Goal: Task Accomplishment & Management: Complete application form

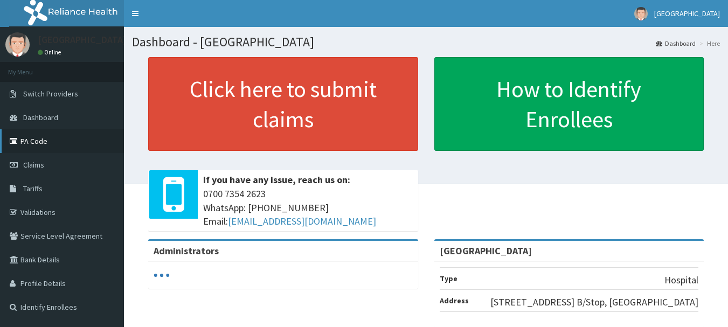
click at [57, 141] on link "PA Code" at bounding box center [62, 141] width 124 height 24
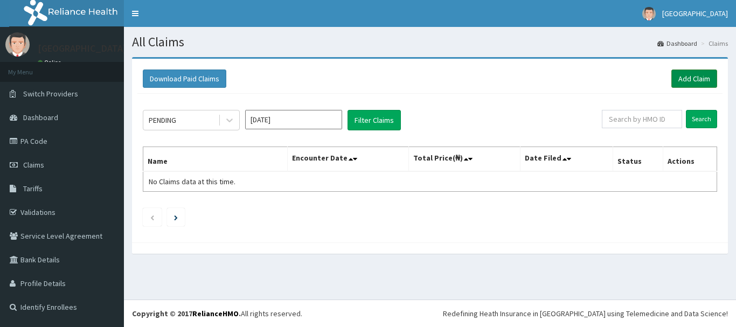
click at [693, 80] on link "Add Claim" at bounding box center [694, 79] width 46 height 18
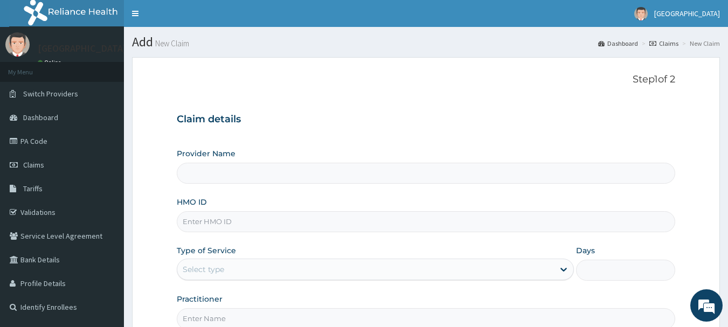
scroll to position [108, 0]
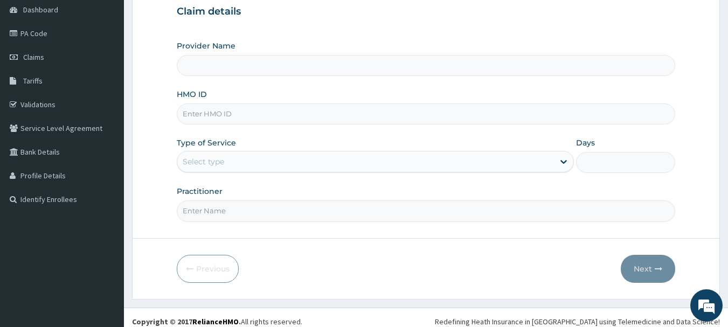
click at [244, 111] on input "HMO ID" at bounding box center [426, 113] width 499 height 21
type input "y"
type input "[GEOGRAPHIC_DATA]"
type input "yss/10169/e"
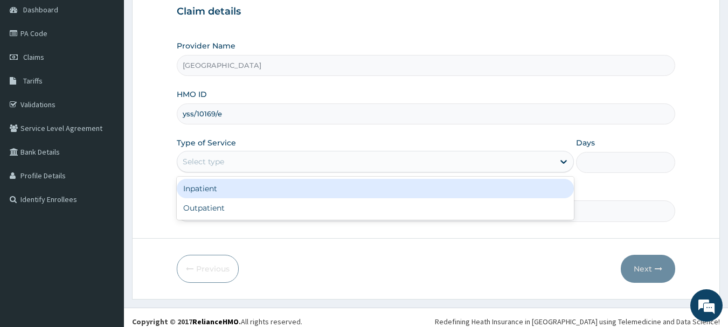
click at [283, 159] on div "Select type" at bounding box center [365, 161] width 377 height 17
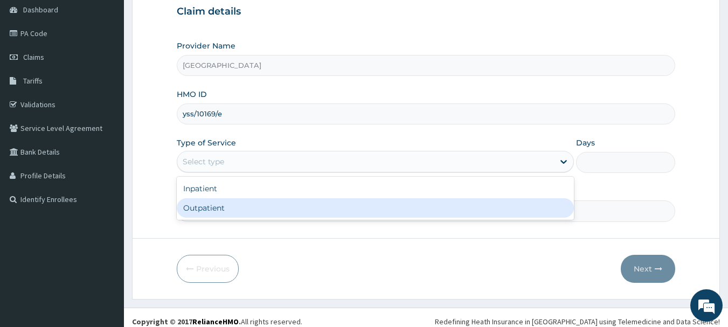
click at [257, 208] on div "Outpatient" at bounding box center [375, 207] width 397 height 19
type input "1"
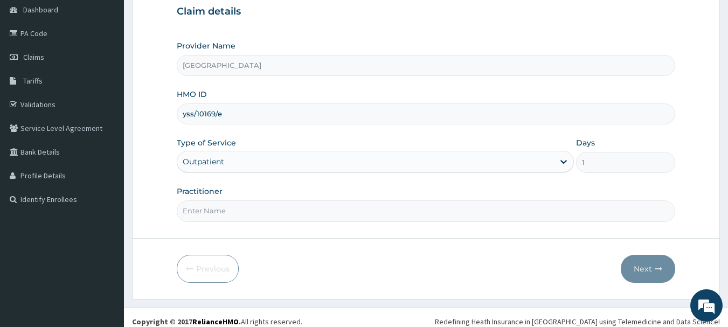
click at [240, 209] on input "Practitioner" at bounding box center [426, 210] width 499 height 21
type input "DR PAUL AKINTELURE"
click at [653, 273] on button "Next" at bounding box center [648, 269] width 54 height 28
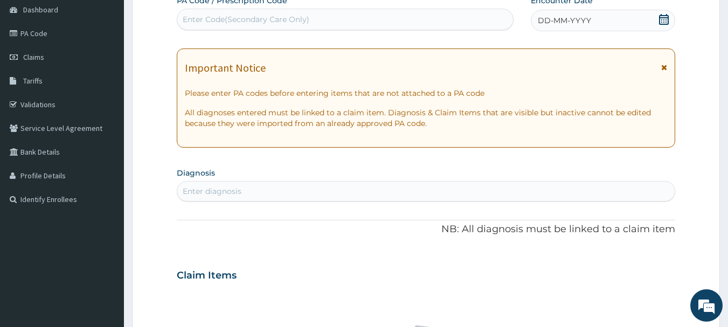
click at [669, 16] on icon at bounding box center [663, 19] width 11 height 11
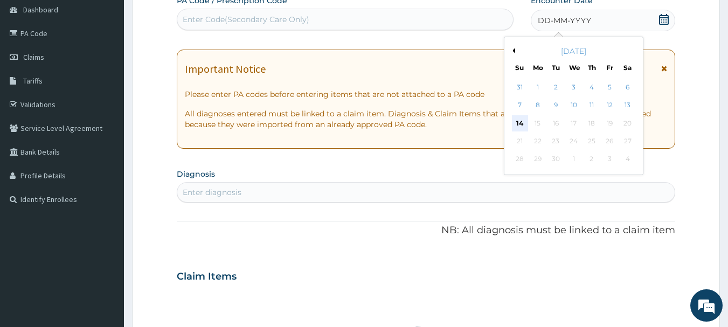
click at [518, 122] on div "14" at bounding box center [520, 123] width 16 height 16
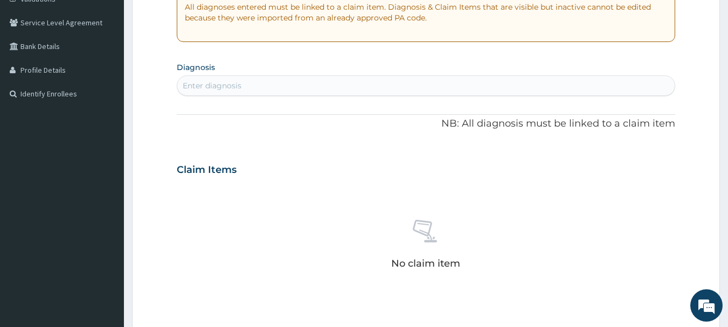
scroll to position [216, 0]
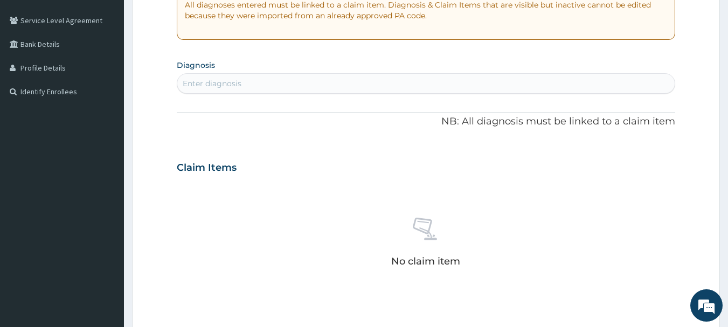
click at [236, 82] on div "Enter diagnosis" at bounding box center [212, 83] width 59 height 11
type input "malar"
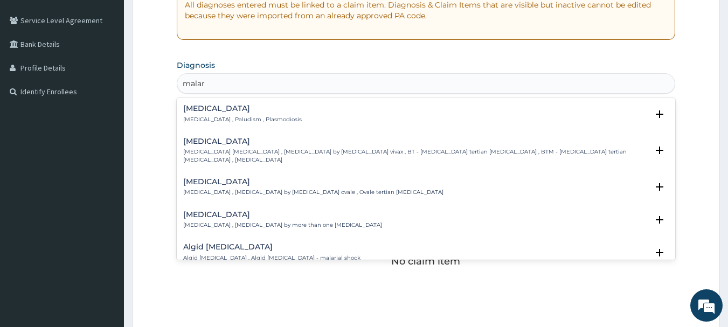
click at [224, 113] on div "Malaria Malaria , Paludism , Plasmodiosis" at bounding box center [242, 114] width 119 height 19
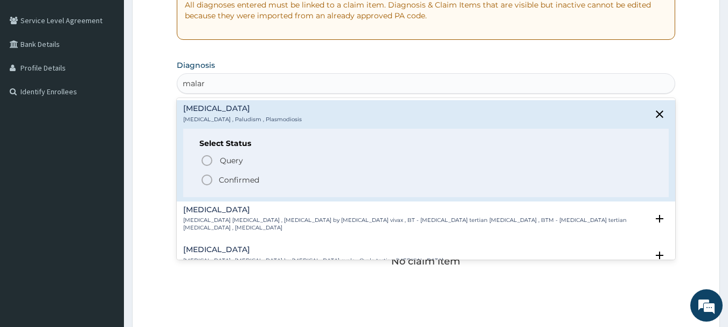
click at [209, 177] on icon "status option filled" at bounding box center [206, 180] width 13 height 13
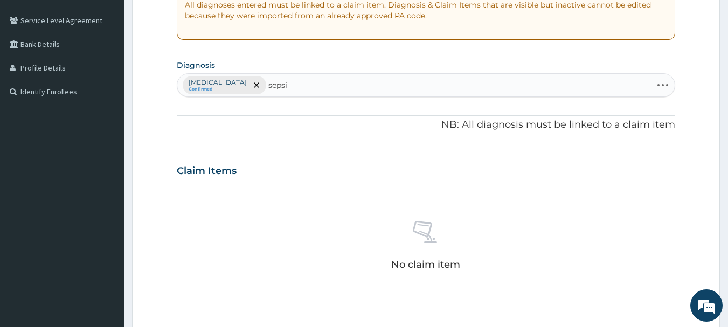
type input "sepsis"
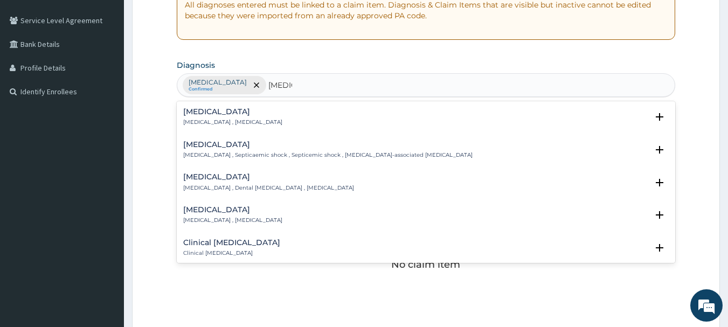
click at [211, 122] on p "Systemic infection , Sepsis" at bounding box center [232, 123] width 99 height 8
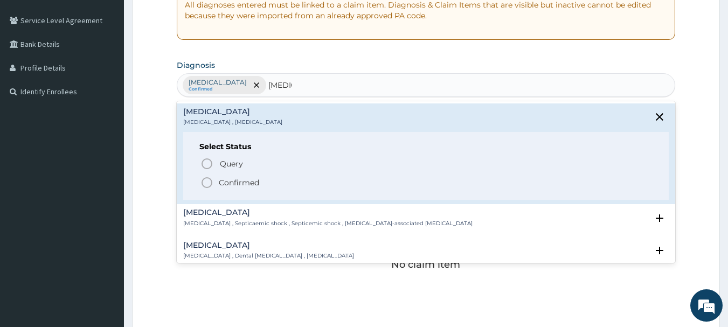
click at [204, 182] on icon "status option filled" at bounding box center [206, 182] width 13 height 13
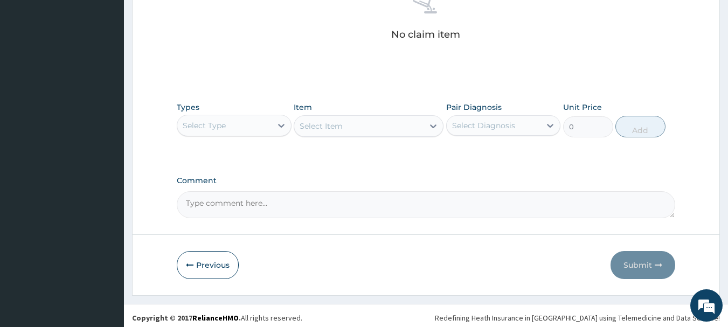
scroll to position [450, 0]
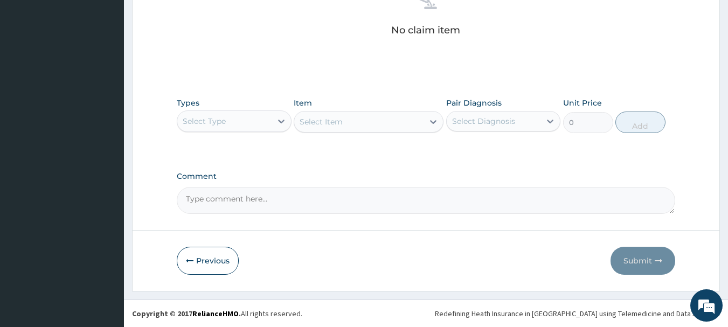
click at [255, 128] on div "Select Type" at bounding box center [224, 121] width 94 height 17
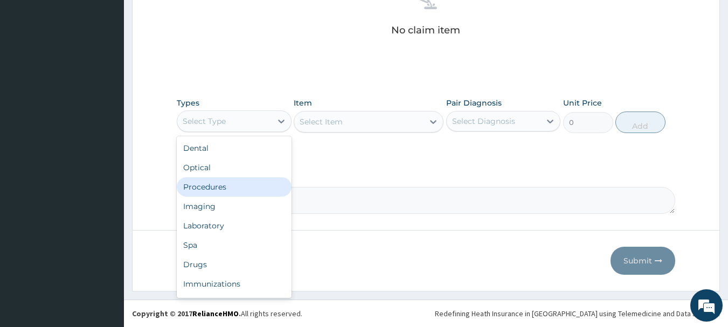
click at [252, 190] on div "Procedures" at bounding box center [234, 186] width 115 height 19
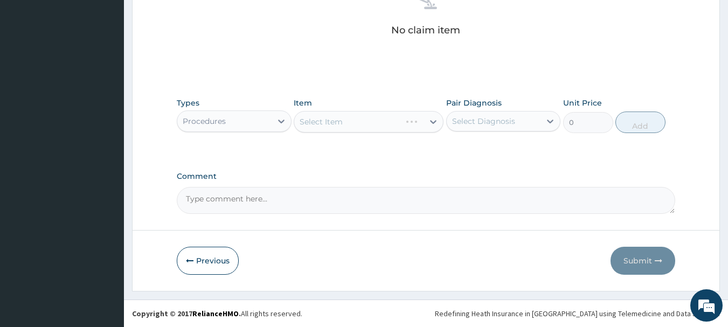
click at [491, 127] on div "Select Diagnosis" at bounding box center [494, 121] width 94 height 17
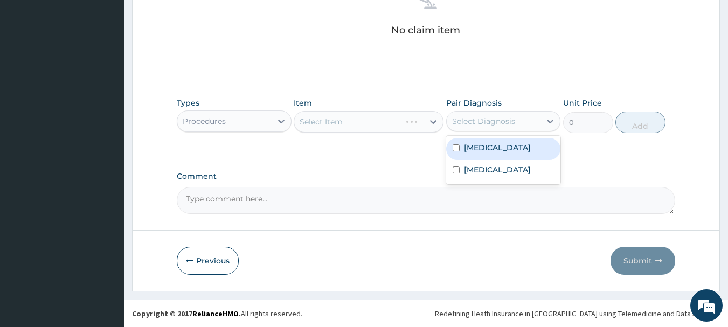
click at [489, 155] on div "Malaria" at bounding box center [503, 149] width 115 height 22
checkbox input "true"
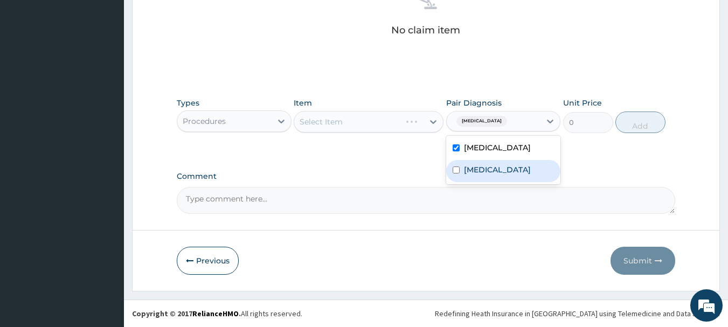
click at [485, 170] on label "Sepsis" at bounding box center [497, 169] width 67 height 11
checkbox input "true"
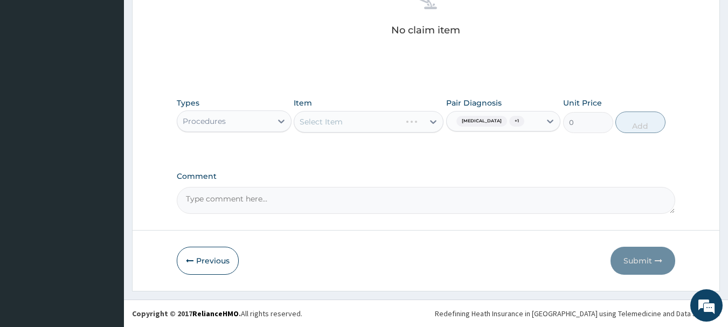
click at [377, 131] on div "Select Item" at bounding box center [369, 122] width 150 height 22
click at [369, 121] on div "Select Item" at bounding box center [369, 122] width 150 height 22
click at [397, 123] on div "Select Item" at bounding box center [369, 122] width 150 height 22
click at [399, 123] on div "Select Item" at bounding box center [369, 122] width 150 height 22
click at [384, 123] on div "Select Item" at bounding box center [369, 122] width 150 height 22
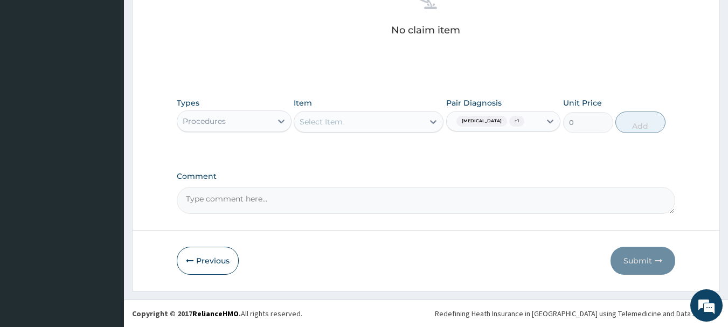
click at [384, 123] on div "Select Item" at bounding box center [358, 121] width 129 height 17
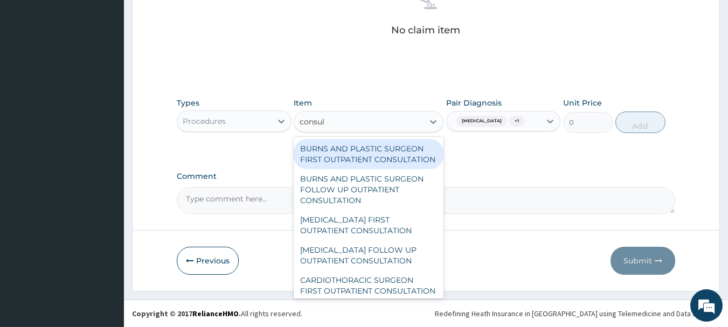
type input "consult"
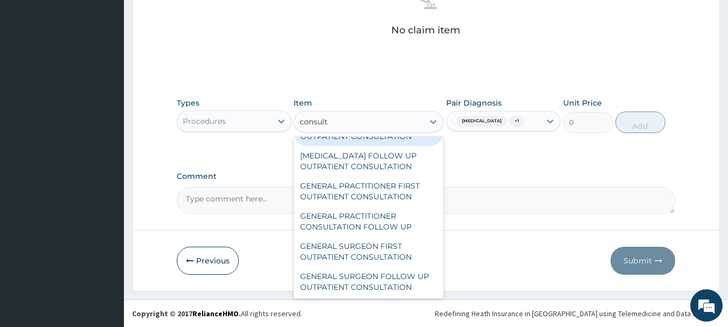
scroll to position [539, 0]
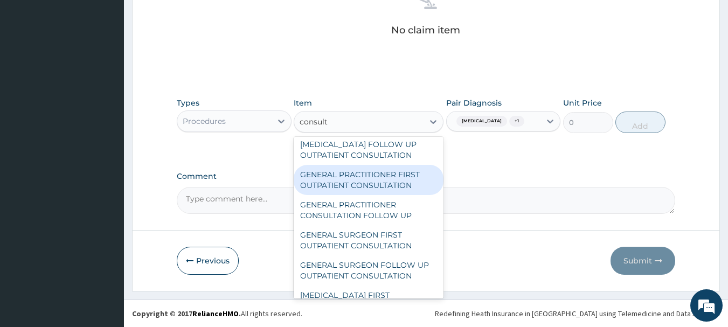
click at [366, 195] on div "GENERAL PRACTITIONER FIRST OUTPATIENT CONSULTATION" at bounding box center [369, 180] width 150 height 30
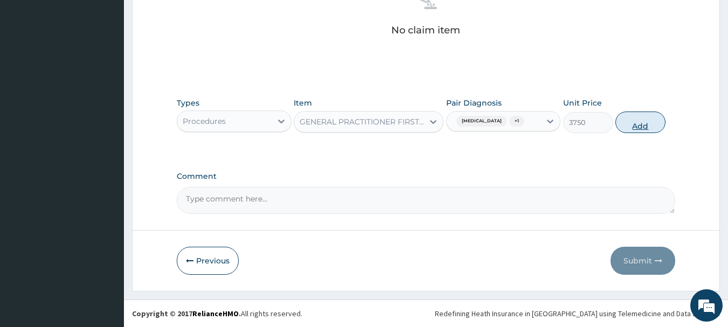
click at [645, 128] on button "Add" at bounding box center [640, 123] width 50 height 22
type input "0"
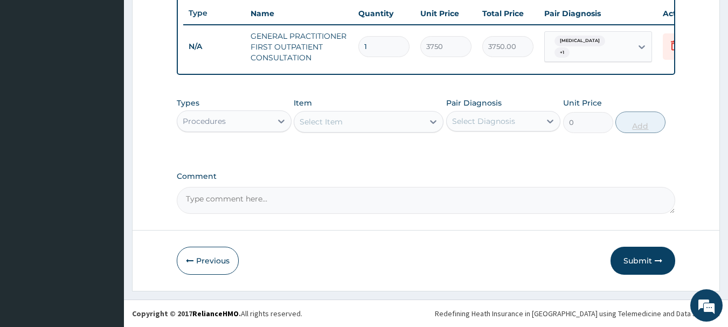
scroll to position [413, 0]
click at [223, 116] on div "Procedures" at bounding box center [204, 121] width 43 height 11
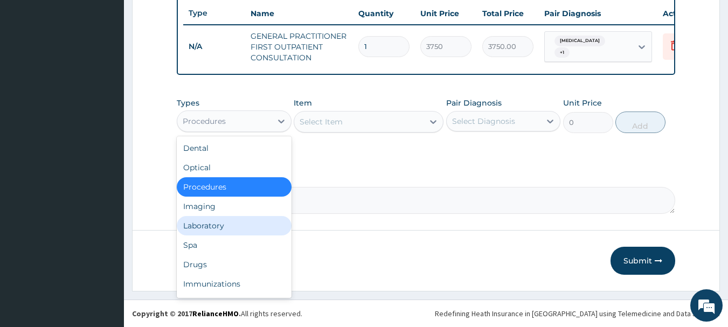
click at [241, 226] on div "Laboratory" at bounding box center [234, 225] width 115 height 19
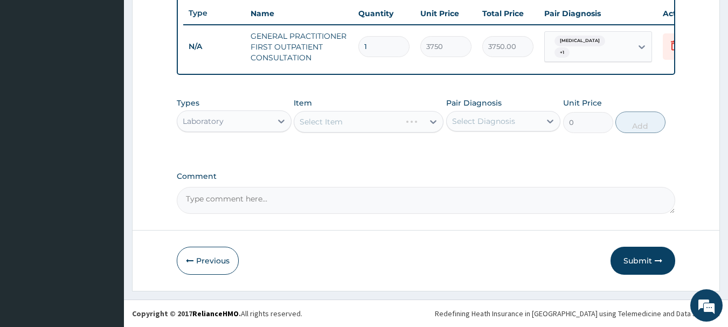
click at [398, 122] on div "Select Item" at bounding box center [369, 122] width 150 height 22
click at [390, 123] on div "Select Item" at bounding box center [358, 121] width 129 height 17
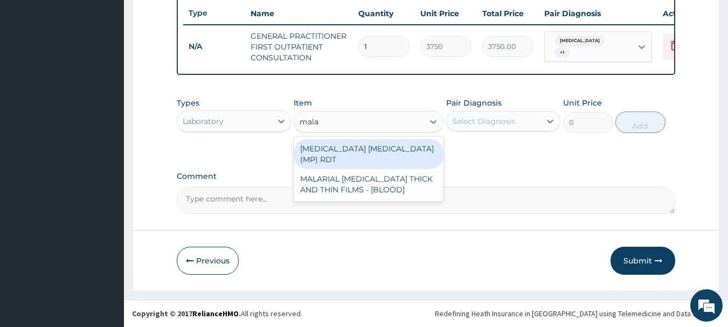
type input "malar"
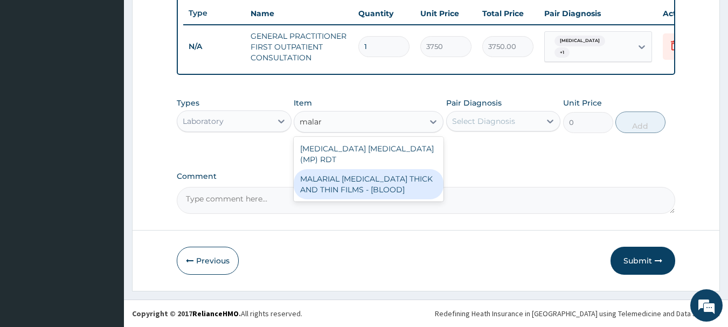
click at [404, 169] on div "MALARIAL PARASITE THICK AND THIN FILMS - [BLOOD]" at bounding box center [369, 184] width 150 height 30
type input "2187.5"
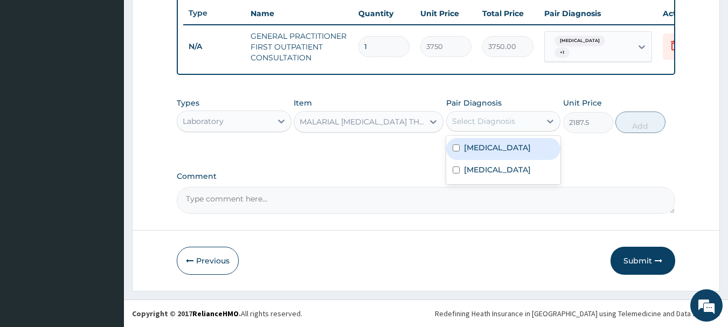
click at [510, 117] on div "Select Diagnosis" at bounding box center [483, 121] width 63 height 11
click at [515, 144] on div "Malaria" at bounding box center [503, 149] width 115 height 22
checkbox input "true"
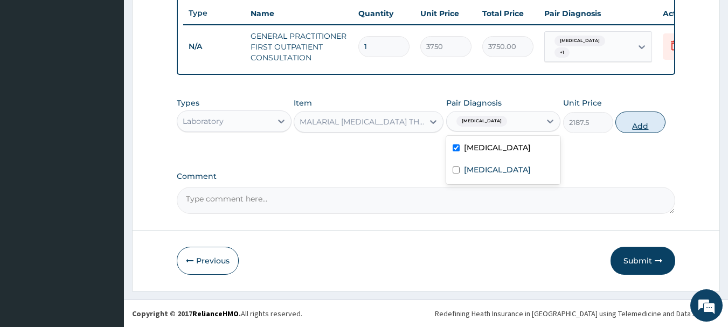
click at [637, 122] on button "Add" at bounding box center [640, 123] width 50 height 22
type input "0"
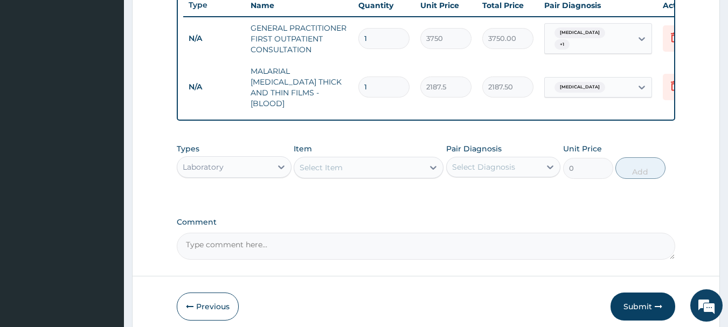
click at [343, 164] on div "Select Item" at bounding box center [358, 167] width 129 height 17
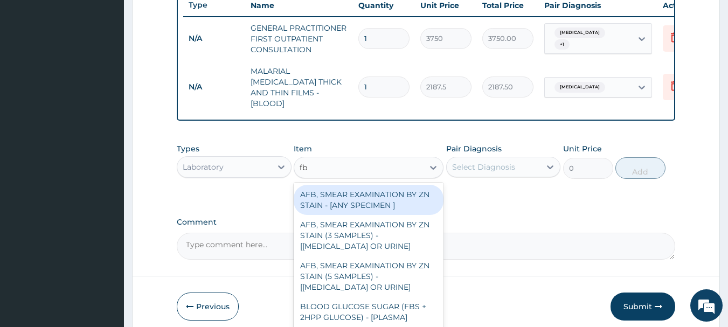
type input "fbc"
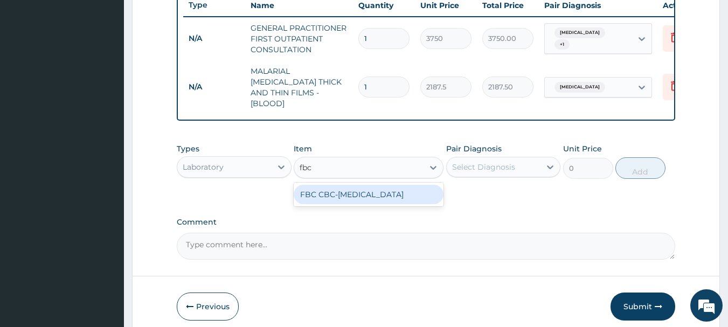
click at [350, 192] on div "FBC CBC-COMPLETE BLOOD COUNT" at bounding box center [369, 194] width 150 height 19
type input "2500"
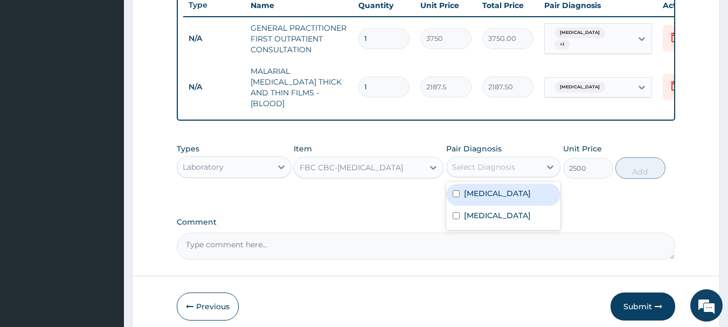
drag, startPoint x: 509, startPoint y: 159, endPoint x: 523, endPoint y: 175, distance: 21.4
click at [510, 162] on div "Select Diagnosis" at bounding box center [483, 167] width 63 height 11
click at [530, 189] on div "Malaria" at bounding box center [503, 195] width 115 height 22
checkbox input "true"
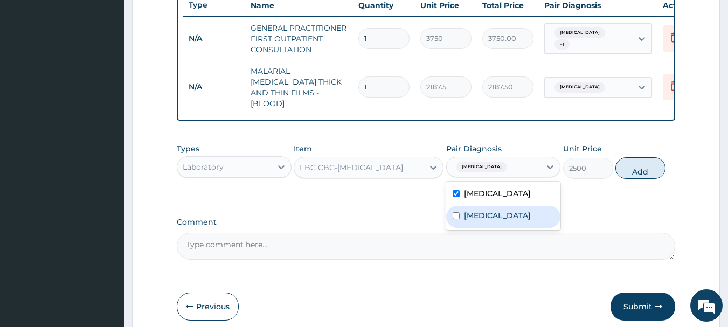
click at [500, 214] on div "Sepsis" at bounding box center [503, 217] width 115 height 22
checkbox input "true"
click at [495, 190] on div "Malaria" at bounding box center [503, 195] width 115 height 22
checkbox input "false"
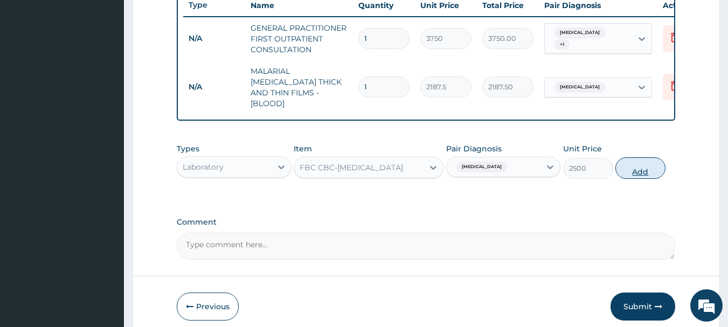
click at [656, 157] on button "Add" at bounding box center [640, 168] width 50 height 22
type input "0"
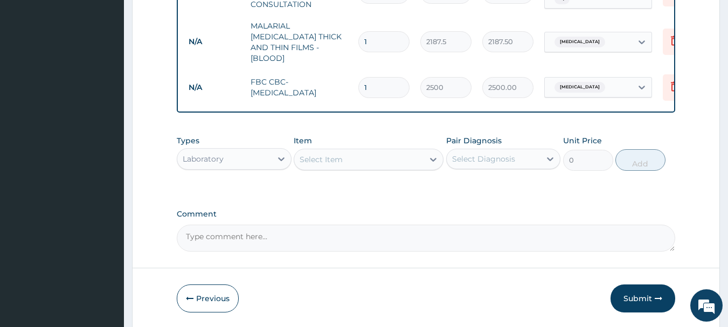
scroll to position [493, 0]
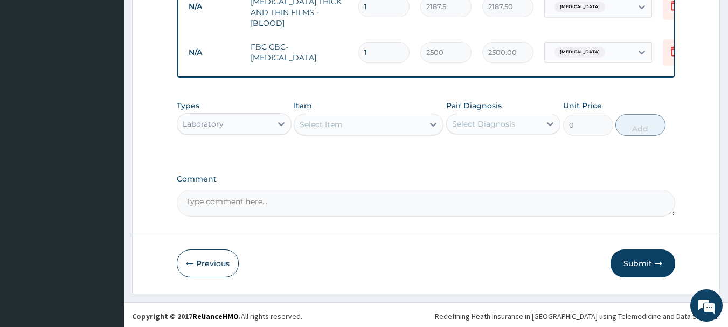
click at [245, 131] on div "Laboratory" at bounding box center [234, 124] width 115 height 22
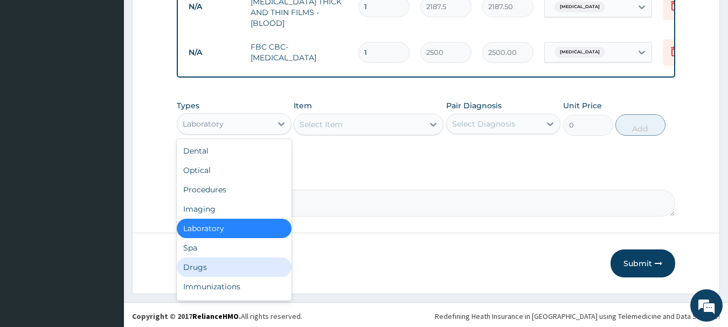
click at [222, 266] on div "Drugs" at bounding box center [234, 267] width 115 height 19
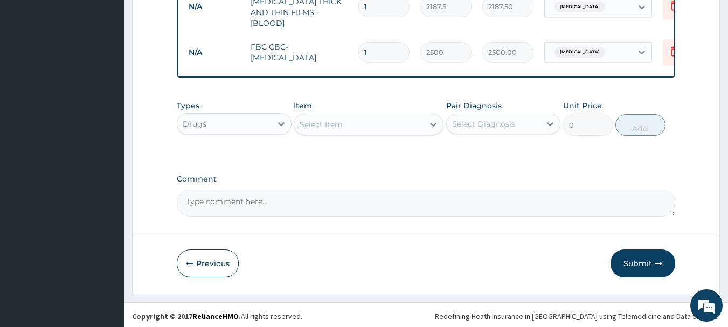
click at [350, 120] on div "Select Item" at bounding box center [358, 124] width 129 height 17
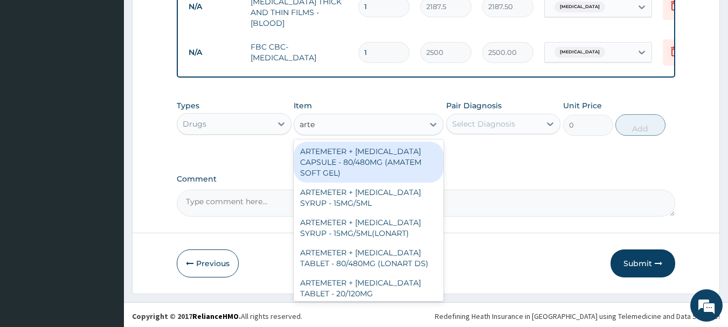
type input "artem"
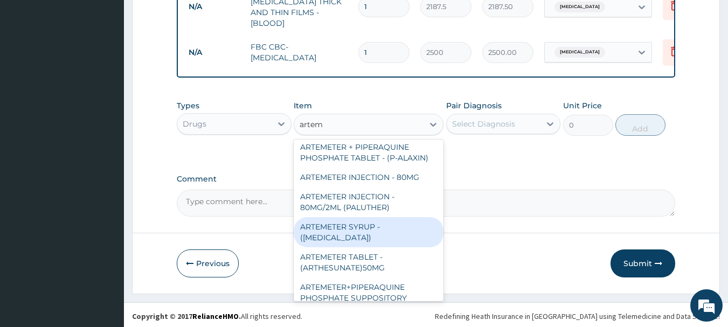
scroll to position [254, 0]
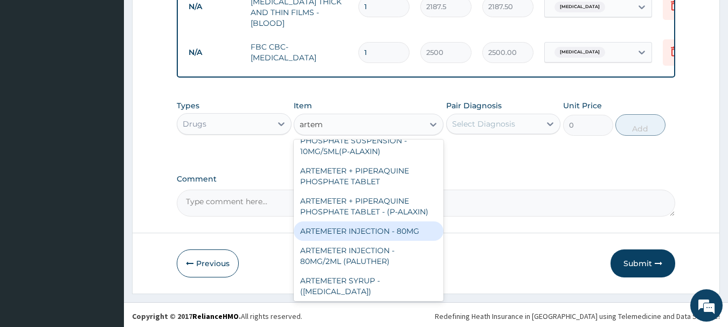
drag, startPoint x: 371, startPoint y: 212, endPoint x: 376, endPoint y: 208, distance: 6.5
click at [372, 221] on div "ARTEMETER INJECTION - 80MG" at bounding box center [369, 230] width 150 height 19
type input "476"
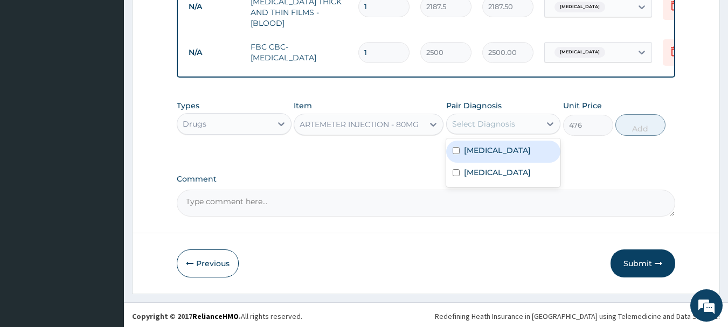
click at [522, 123] on div "Select Diagnosis" at bounding box center [494, 123] width 94 height 17
click at [516, 147] on div "Malaria" at bounding box center [503, 152] width 115 height 22
checkbox input "true"
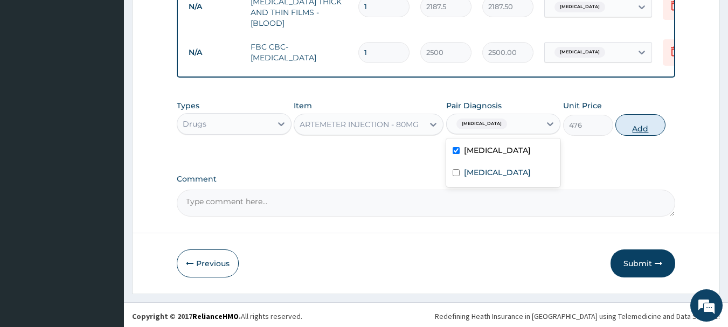
click at [633, 127] on button "Add" at bounding box center [640, 125] width 50 height 22
type input "0"
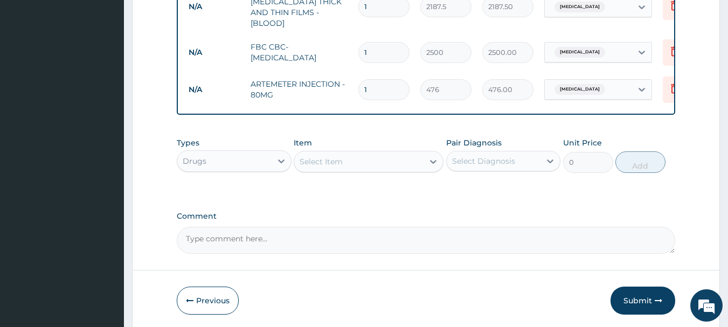
type input "0.00"
type input "3"
type input "1428.00"
type input "3"
click at [411, 151] on div "Select Item" at bounding box center [369, 162] width 150 height 22
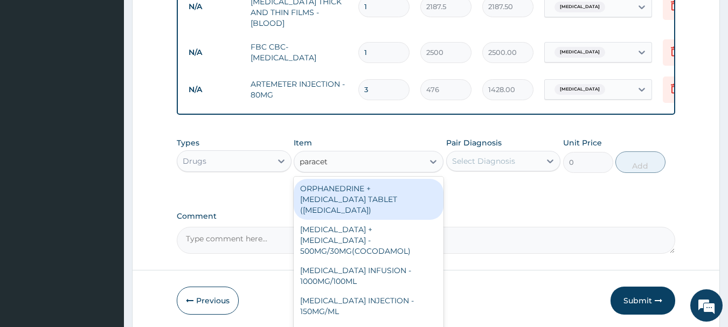
type input "paraceta"
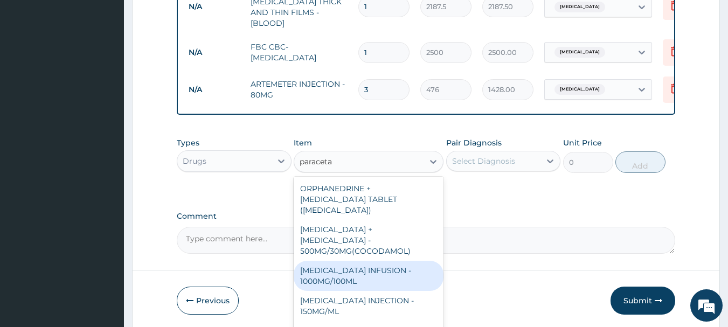
scroll to position [54, 0]
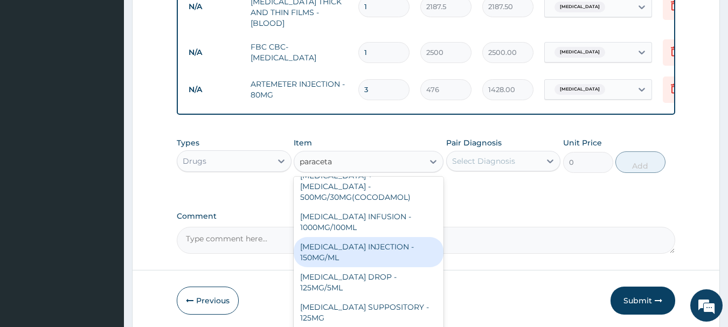
click at [376, 242] on div "PARACETAMOL INJECTION - 150MG/ML" at bounding box center [369, 252] width 150 height 30
type input "560"
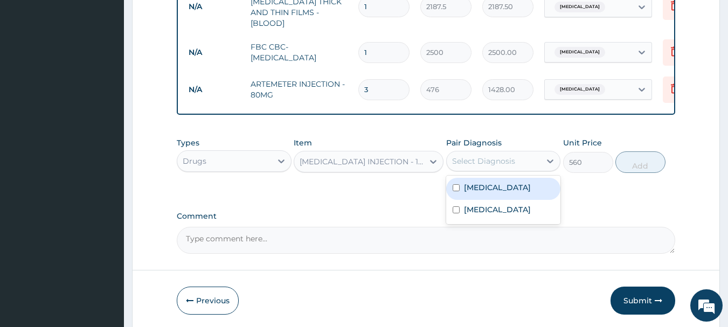
click at [507, 156] on div "Select Diagnosis" at bounding box center [483, 161] width 63 height 11
click at [509, 188] on div "Malaria" at bounding box center [503, 189] width 115 height 22
checkbox input "true"
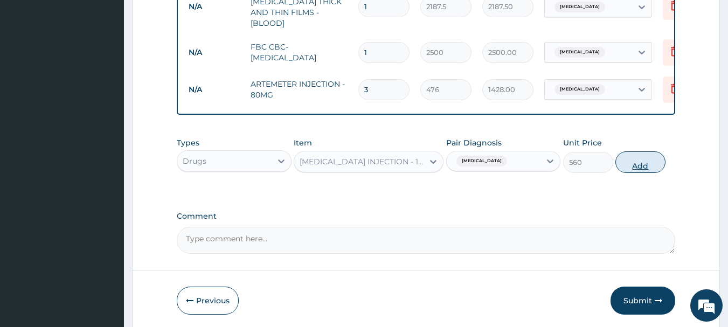
click at [631, 161] on button "Add" at bounding box center [640, 162] width 50 height 22
type input "0"
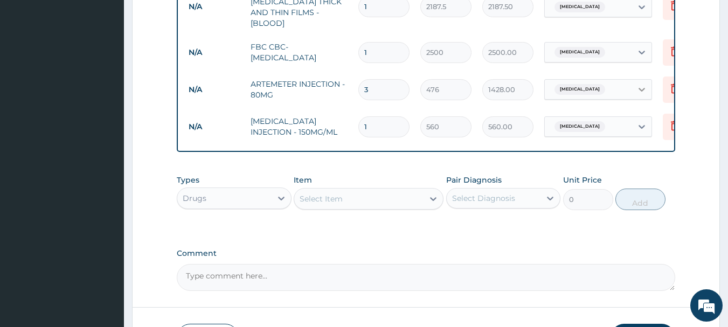
type input "0.00"
type input "2"
type input "1120.00"
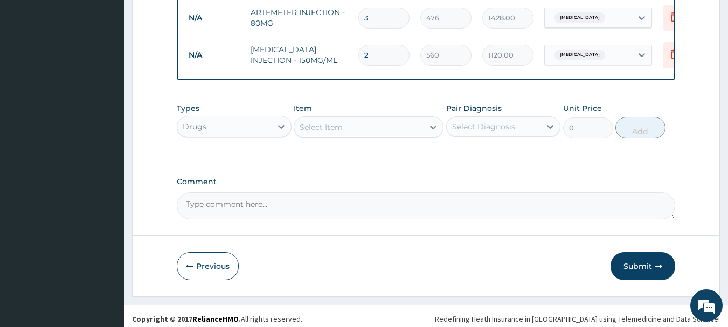
scroll to position [567, 0]
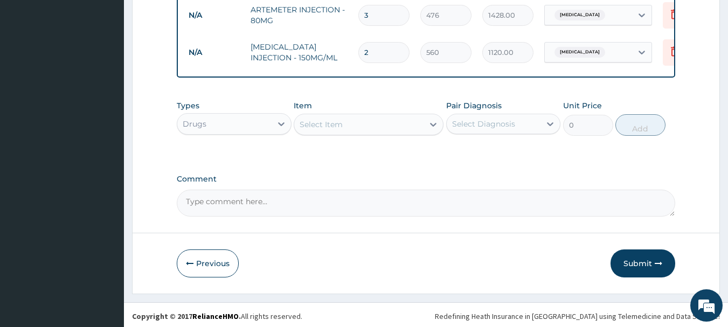
type input "2"
click at [382, 117] on div "Select Item" at bounding box center [358, 124] width 129 height 17
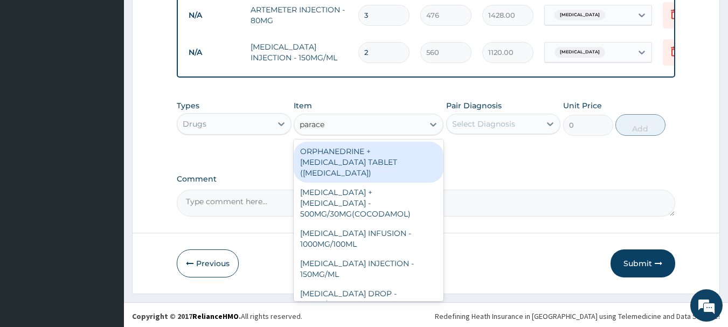
type input "paracet"
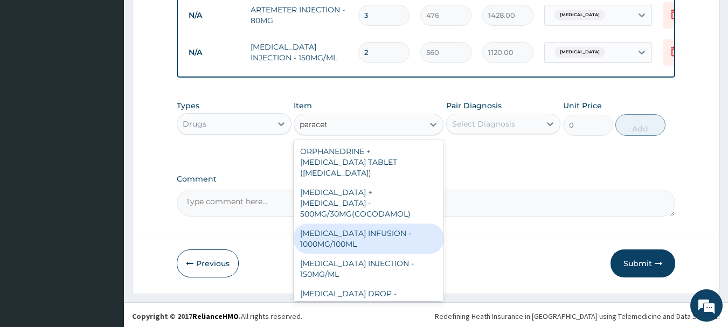
scroll to position [54, 0]
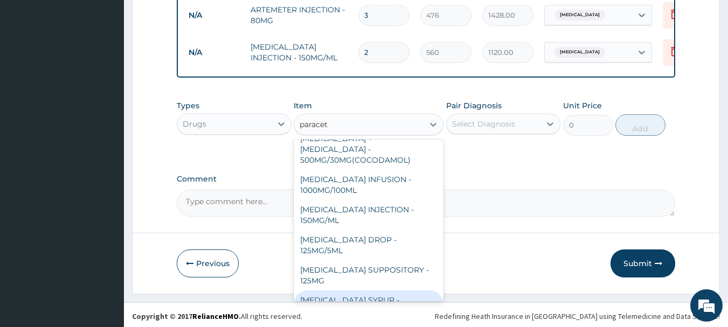
click at [381, 290] on div "PARACETAMOL SYRUP - 125MG/5ML" at bounding box center [369, 305] width 150 height 30
type input "840"
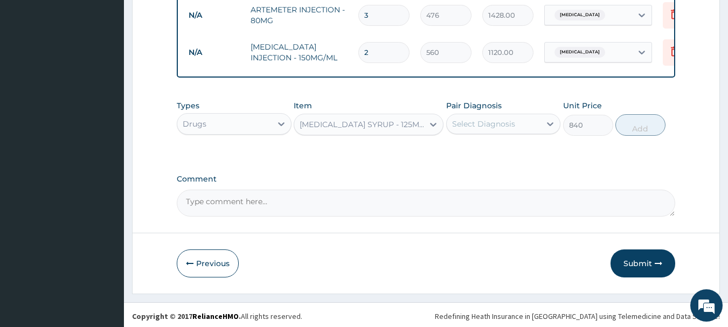
click at [493, 107] on label "Pair Diagnosis" at bounding box center [474, 105] width 56 height 11
click at [495, 121] on div "Select Diagnosis" at bounding box center [483, 124] width 63 height 11
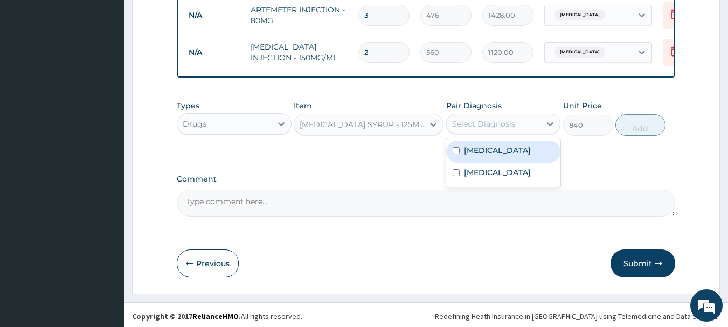
click at [501, 151] on div "Malaria" at bounding box center [503, 152] width 115 height 22
checkbox input "true"
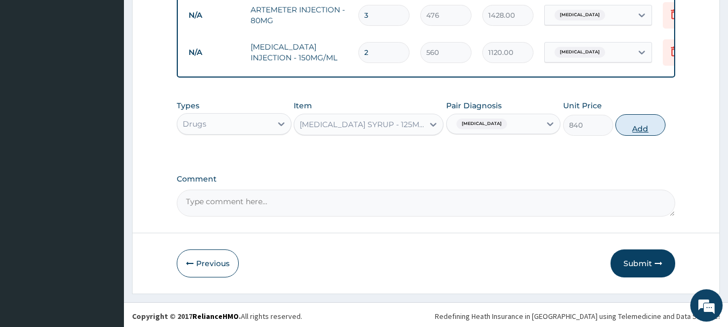
click at [650, 130] on button "Add" at bounding box center [640, 125] width 50 height 22
type input "0"
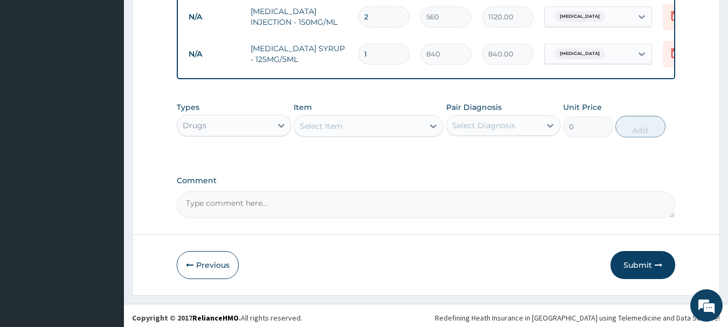
scroll to position [605, 0]
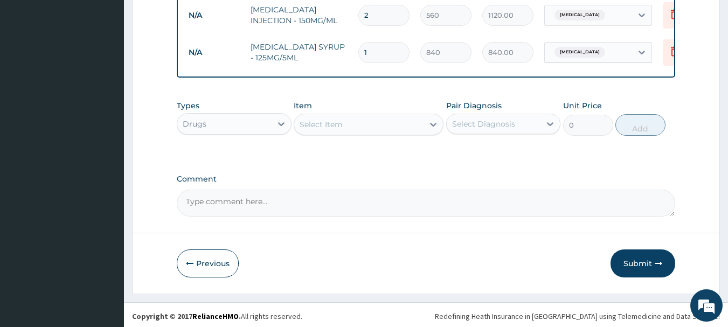
click at [355, 116] on div "Select Item" at bounding box center [358, 124] width 129 height 17
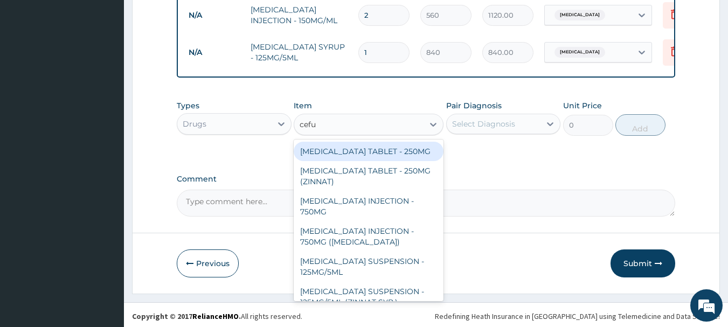
type input "cefur"
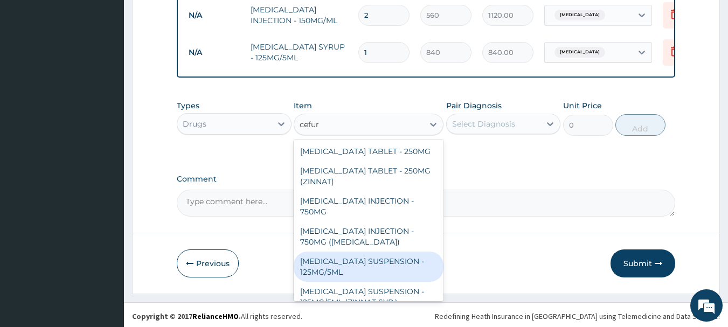
click at [389, 261] on div "CEFUROXIME SUSPENSION - 125MG/5ML" at bounding box center [369, 267] width 150 height 30
type input "3920"
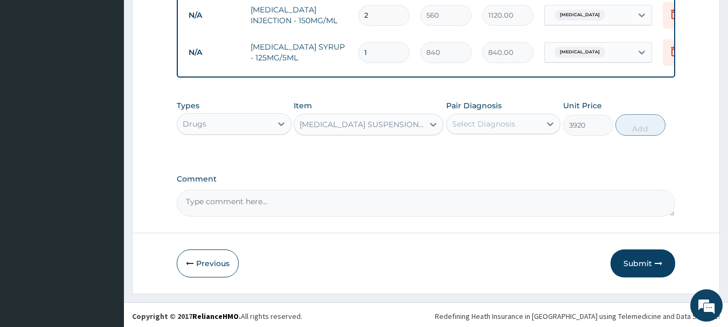
click at [536, 119] on div "Select Diagnosis" at bounding box center [494, 123] width 94 height 17
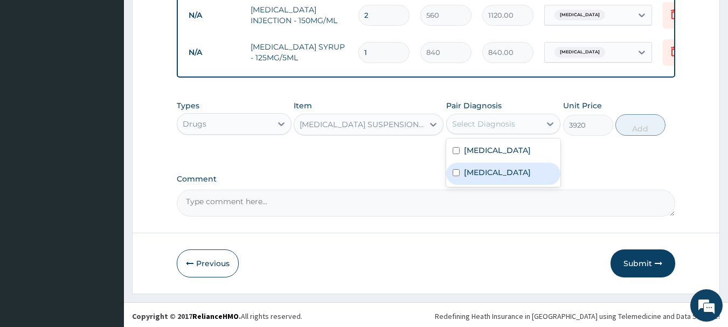
click at [512, 175] on div "Sepsis" at bounding box center [503, 174] width 115 height 22
checkbox input "true"
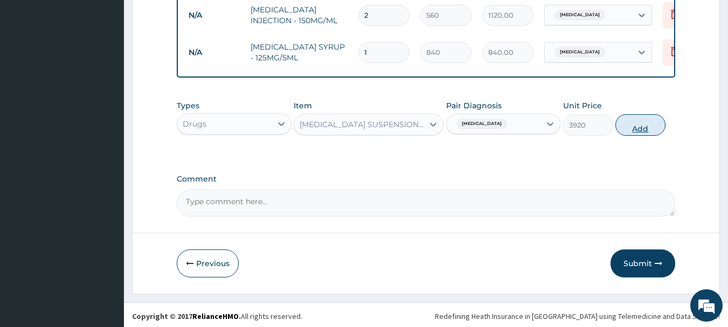
click at [650, 120] on button "Add" at bounding box center [640, 125] width 50 height 22
type input "0"
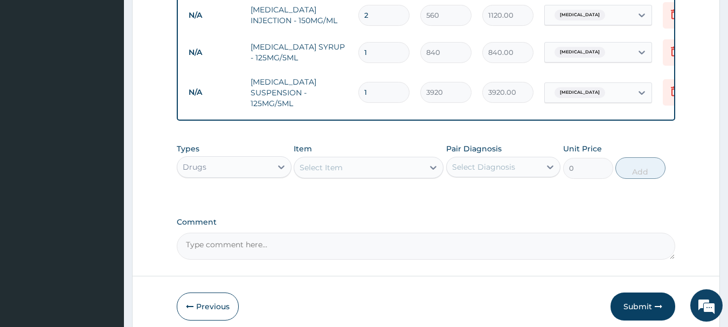
click at [345, 170] on div "Select Item" at bounding box center [358, 167] width 129 height 17
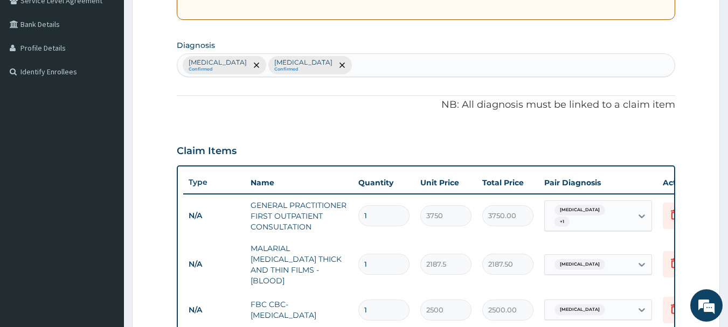
scroll to position [174, 0]
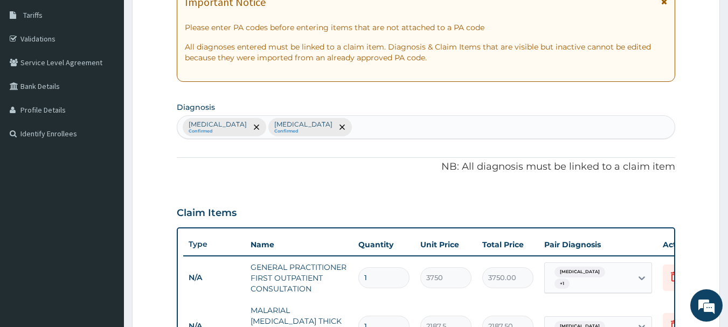
click at [309, 127] on div "Malaria Confirmed Sepsis Confirmed" at bounding box center [426, 127] width 498 height 23
type input "j"
type input "upper re"
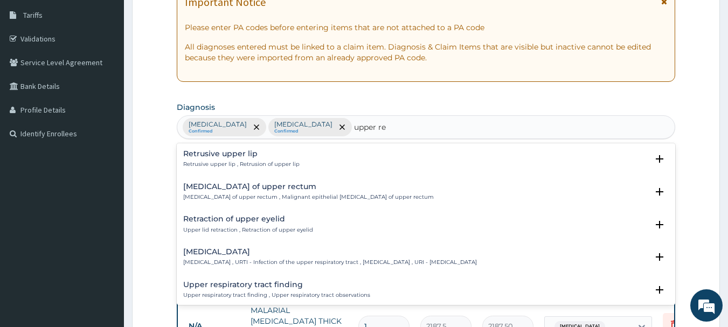
click at [235, 260] on p "Upper respiratory infection , URTI - Infection of the upper respiratory tract ,…" at bounding box center [330, 263] width 294 height 8
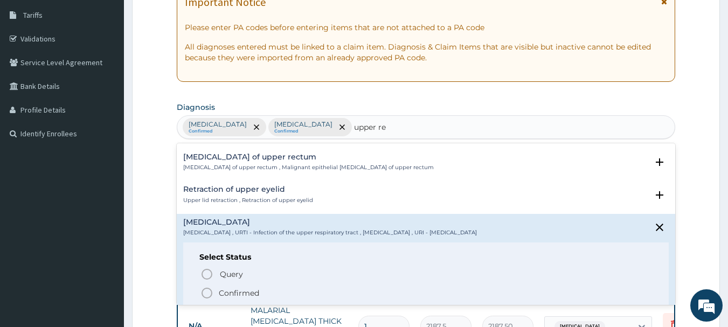
scroll to position [54, 0]
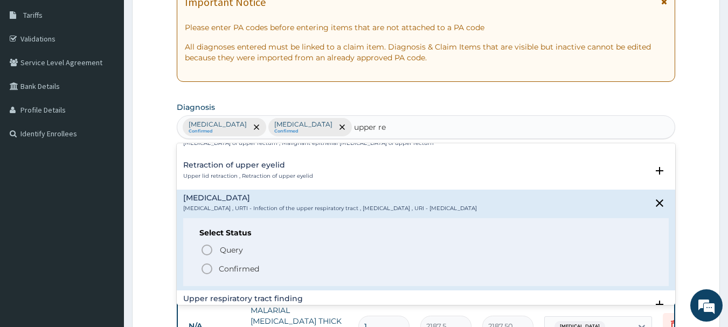
click at [212, 268] on circle "status option filled" at bounding box center [207, 269] width 10 height 10
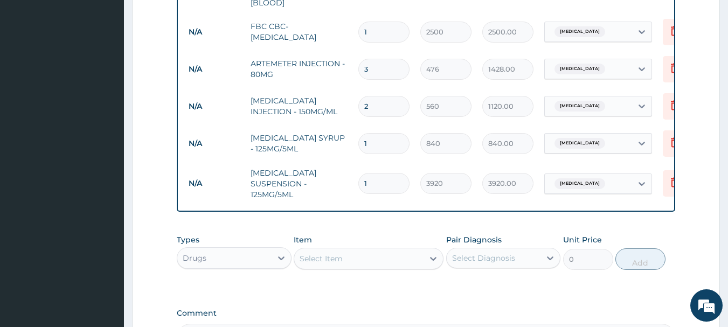
scroll to position [648, 0]
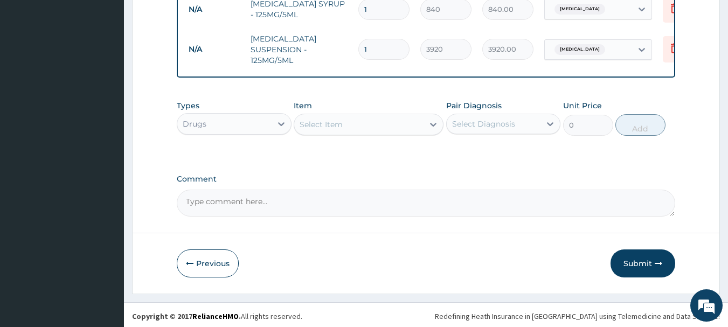
click at [372, 122] on div "Select Item" at bounding box center [358, 124] width 129 height 17
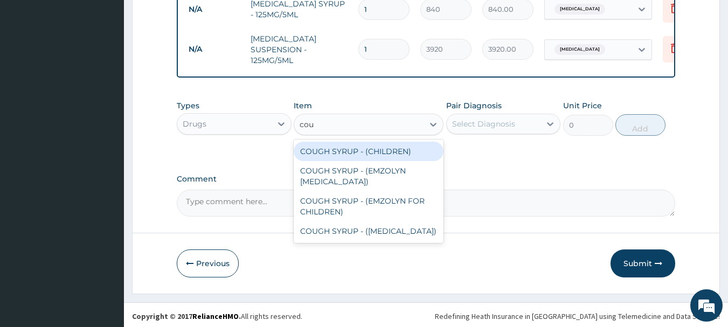
type input "coug"
click at [382, 151] on div "COUGH SYRUP - (CHILDREN)" at bounding box center [369, 151] width 150 height 19
type input "1120"
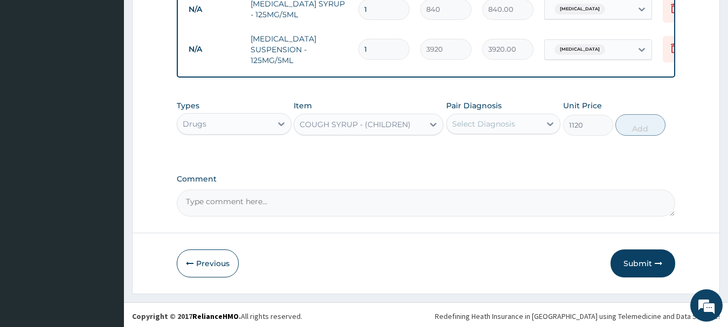
click at [526, 126] on div "Select Diagnosis" at bounding box center [494, 123] width 94 height 17
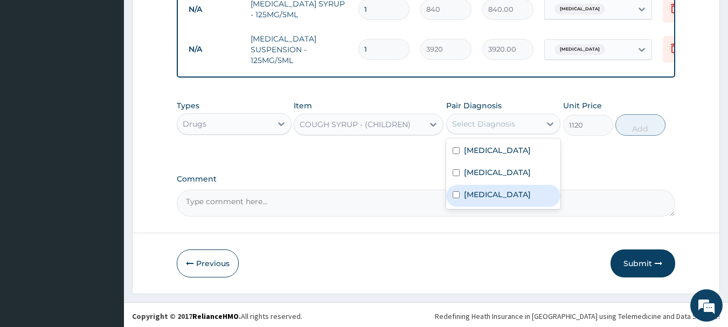
click at [482, 196] on label "Upper respiratory infection" at bounding box center [497, 194] width 67 height 11
checkbox input "true"
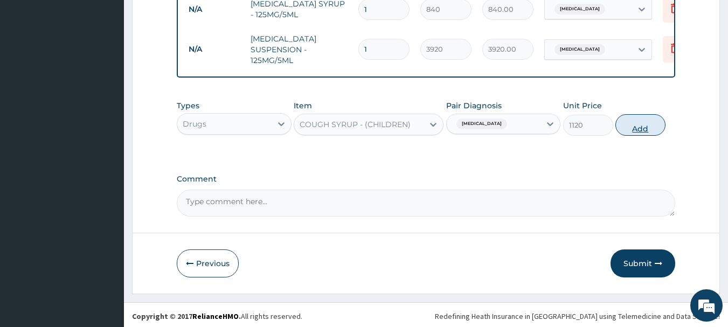
click at [640, 130] on button "Add" at bounding box center [640, 125] width 50 height 22
type input "0"
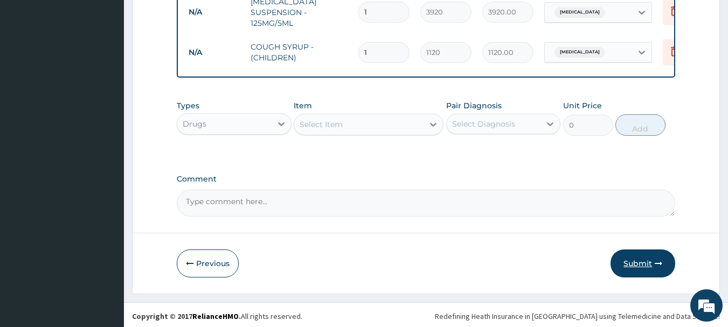
click at [643, 258] on button "Submit" at bounding box center [643, 263] width 65 height 28
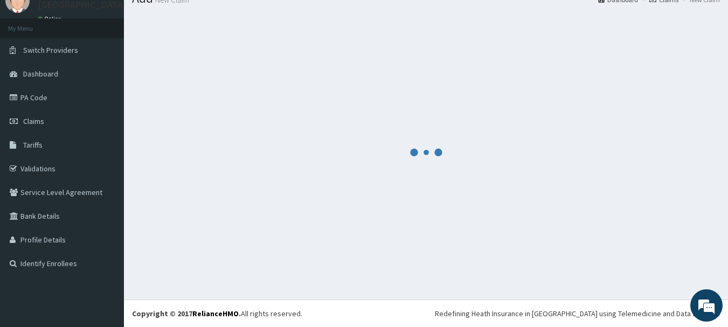
scroll to position [685, 0]
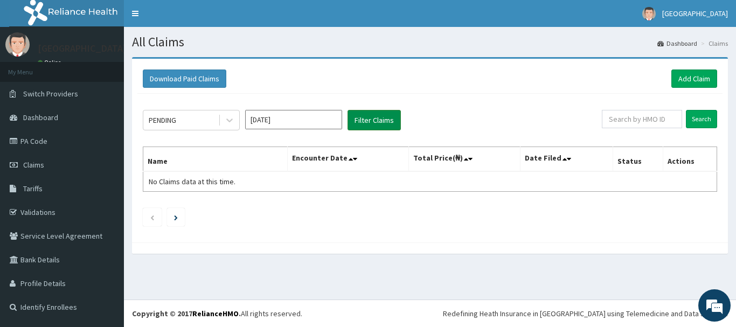
click at [386, 120] on button "Filter Claims" at bounding box center [374, 120] width 53 height 20
click at [385, 120] on button "Filter Claims" at bounding box center [374, 120] width 53 height 20
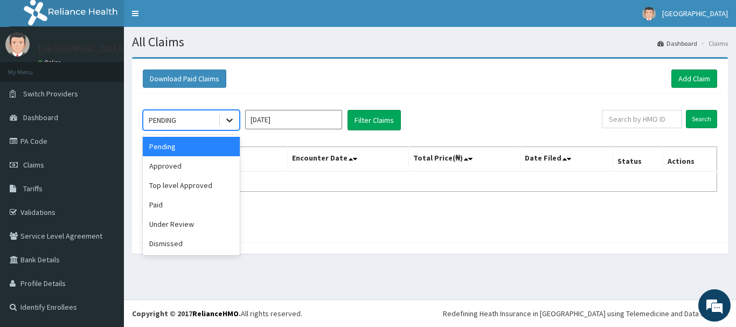
click at [226, 126] on icon at bounding box center [229, 120] width 11 height 11
click at [209, 148] on div "Pending" at bounding box center [191, 146] width 97 height 19
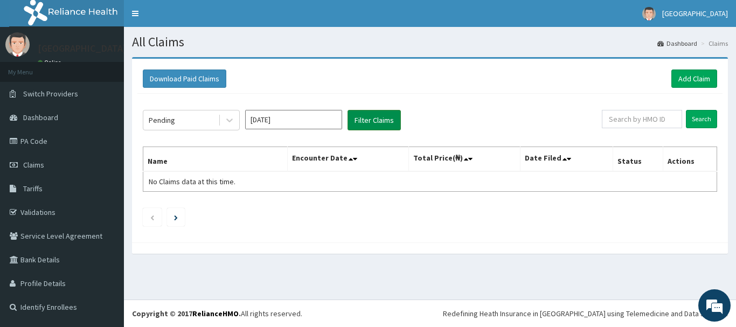
click at [398, 115] on button "Filter Claims" at bounding box center [374, 120] width 53 height 20
click at [373, 123] on button "Filter Claims" at bounding box center [374, 120] width 53 height 20
click at [215, 126] on div "Pending" at bounding box center [180, 120] width 75 height 17
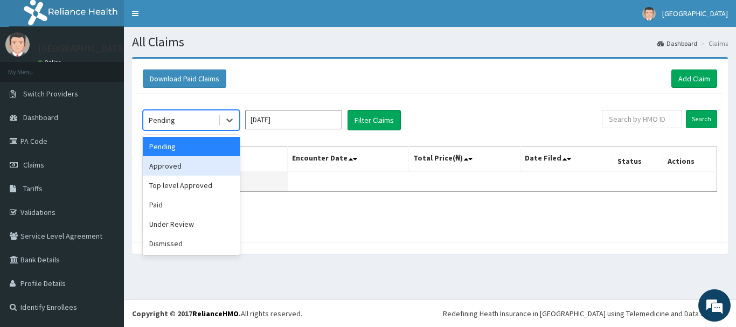
drag, startPoint x: 214, startPoint y: 172, endPoint x: 220, endPoint y: 174, distance: 5.6
click at [214, 173] on div "Approved" at bounding box center [191, 165] width 97 height 19
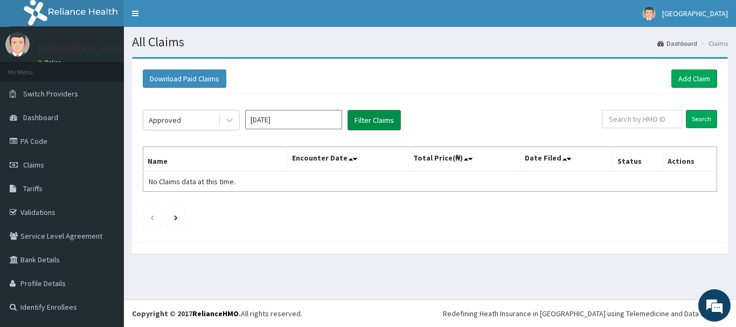
click at [370, 116] on button "Filter Claims" at bounding box center [374, 120] width 53 height 20
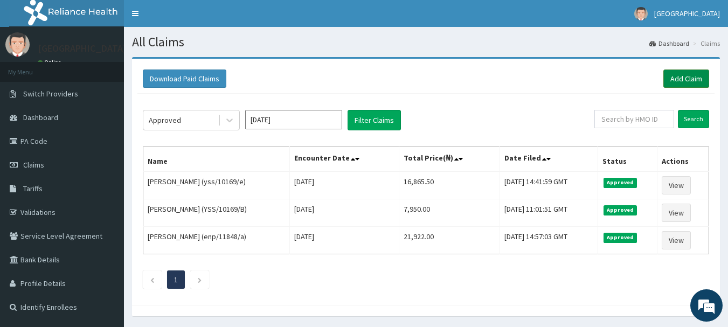
click at [688, 74] on link "Add Claim" at bounding box center [686, 79] width 46 height 18
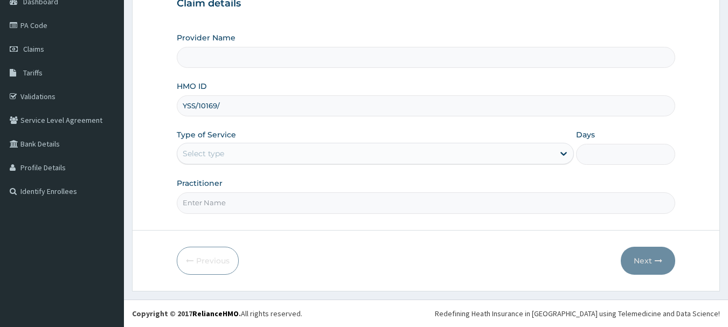
type input "YSS/10169/f"
type input "[GEOGRAPHIC_DATA]"
type input "YSS/10169/f"
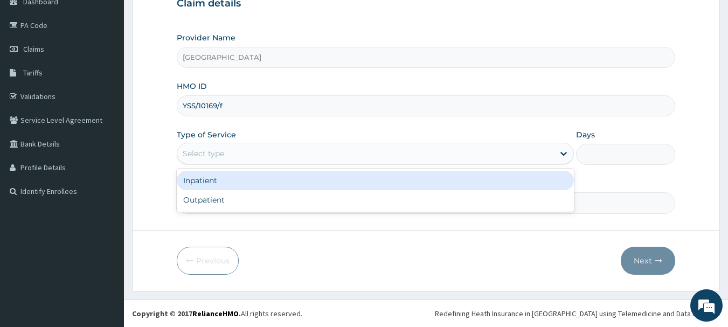
click at [217, 148] on div "Select type" at bounding box center [365, 153] width 377 height 17
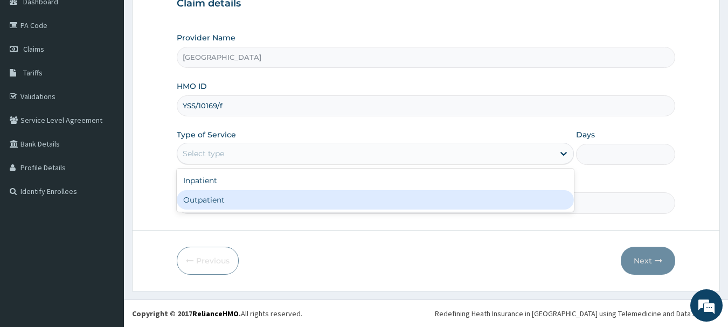
click at [225, 203] on div "Outpatient" at bounding box center [375, 199] width 397 height 19
type input "1"
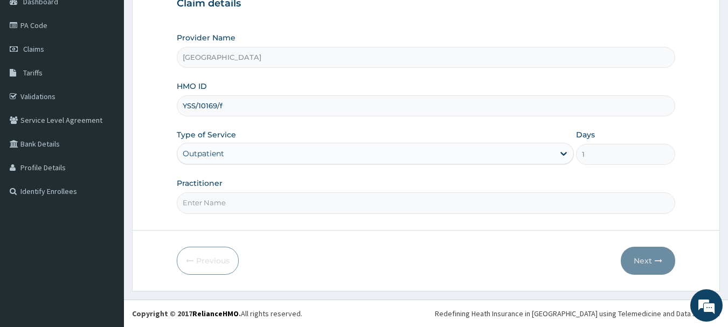
click at [247, 205] on input "Practitioner" at bounding box center [426, 202] width 499 height 21
type input "DR PAUL AKINTELURE"
click at [659, 262] on icon "button" at bounding box center [659, 261] width 8 height 8
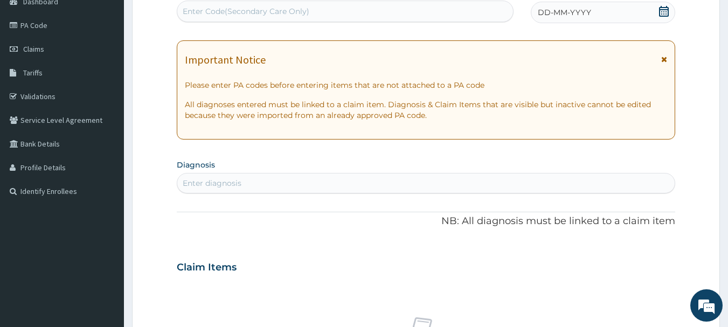
click at [662, 9] on icon at bounding box center [663, 11] width 11 height 11
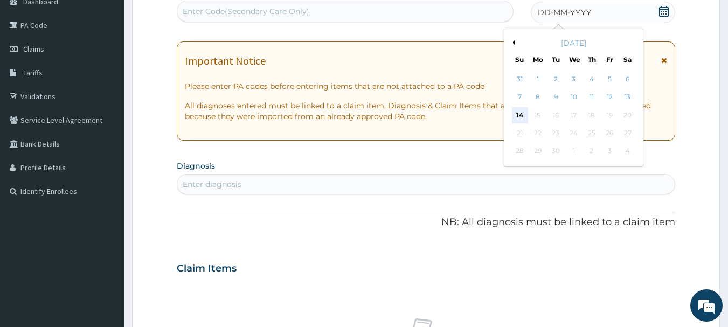
click at [521, 115] on div "14" at bounding box center [520, 115] width 16 height 16
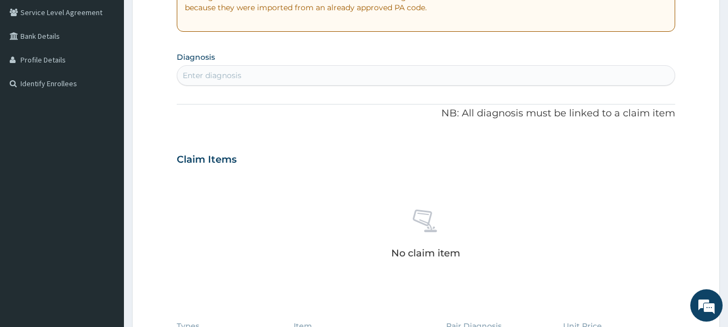
click at [211, 75] on div "Enter diagnosis" at bounding box center [212, 75] width 59 height 11
type input "malari"
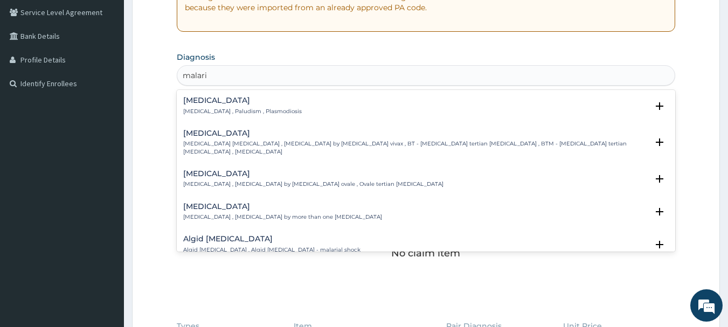
click at [249, 109] on p "Malaria , Paludism , Plasmodiosis" at bounding box center [242, 112] width 119 height 8
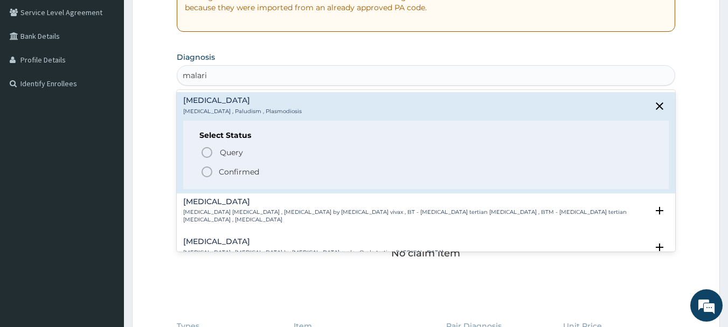
click at [209, 174] on icon "status option filled" at bounding box center [206, 171] width 13 height 13
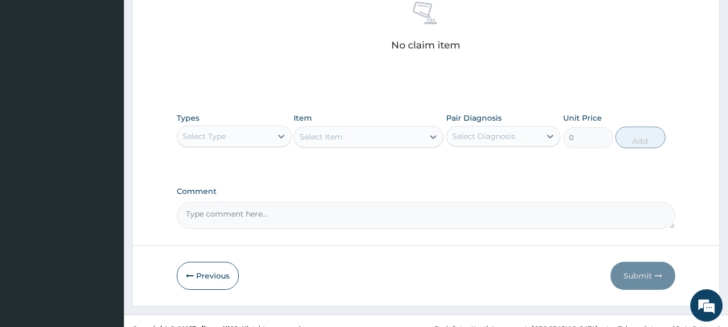
scroll to position [450, 0]
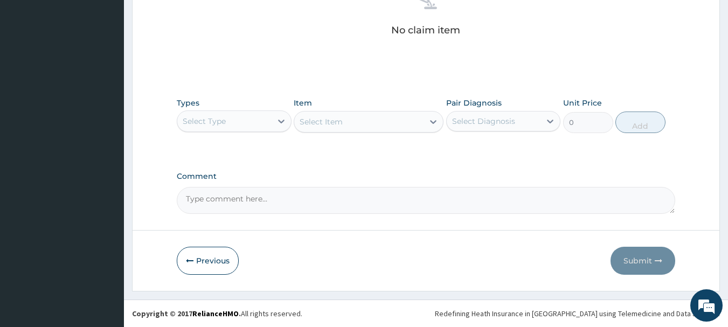
click at [236, 133] on div "Types Select Type Item Select Item Pair Diagnosis Select Diagnosis Unit Price 0…" at bounding box center [426, 115] width 499 height 46
click at [240, 130] on div "Select Type" at bounding box center [234, 121] width 115 height 22
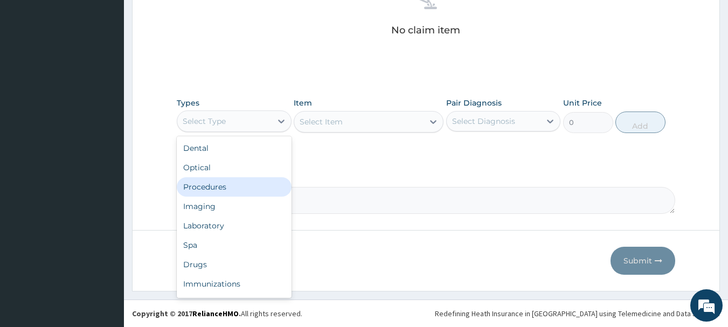
click at [230, 185] on div "Procedures" at bounding box center [234, 186] width 115 height 19
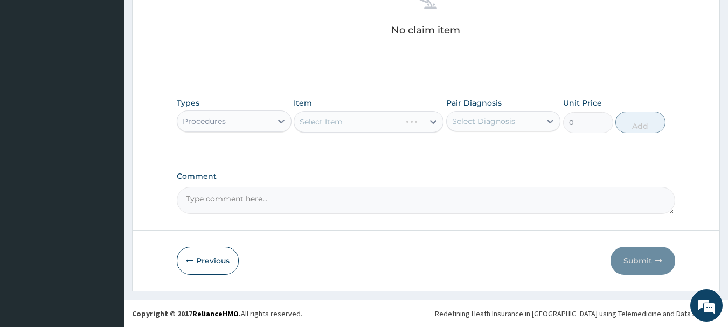
click at [494, 127] on div "Select Diagnosis" at bounding box center [494, 121] width 94 height 17
click at [490, 148] on label "Malaria" at bounding box center [497, 147] width 67 height 11
checkbox input "true"
click at [375, 130] on div "Select Item" at bounding box center [369, 122] width 150 height 22
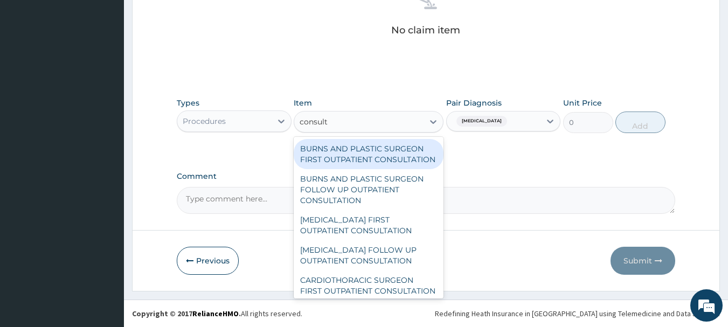
type input "consulta"
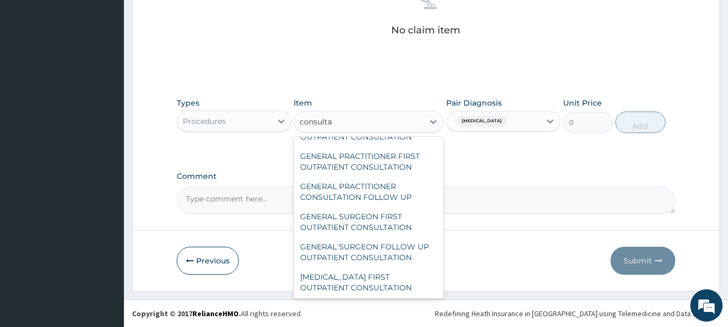
scroll to position [593, 0]
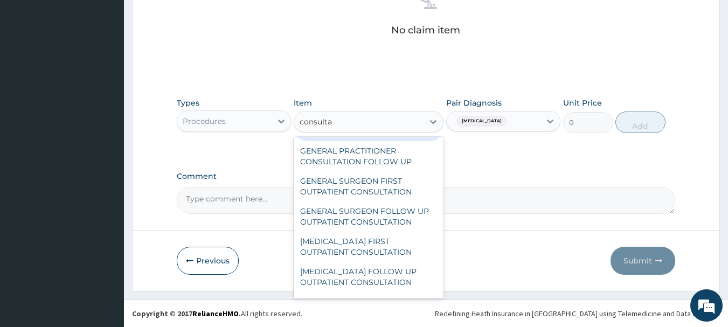
click at [385, 141] on div "GENERAL PRACTITIONER FIRST OUTPATIENT CONSULTATION" at bounding box center [369, 126] width 150 height 30
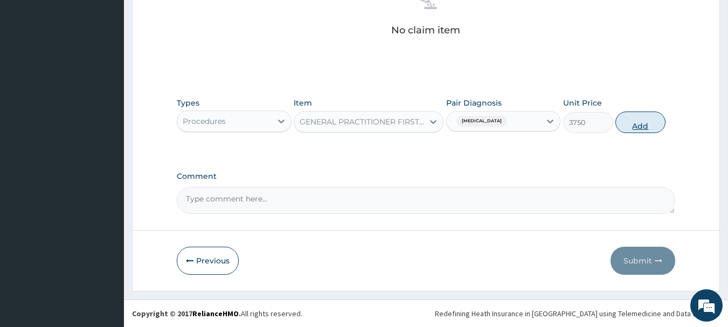
click at [635, 124] on button "Add" at bounding box center [640, 123] width 50 height 22
type input "0"
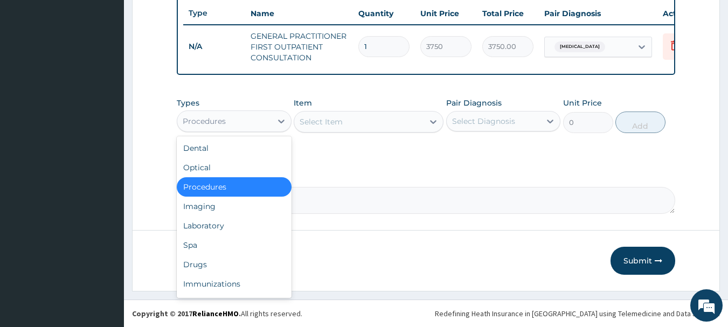
click at [255, 127] on div "Procedures" at bounding box center [224, 121] width 94 height 17
click at [236, 221] on div "Laboratory" at bounding box center [234, 225] width 115 height 19
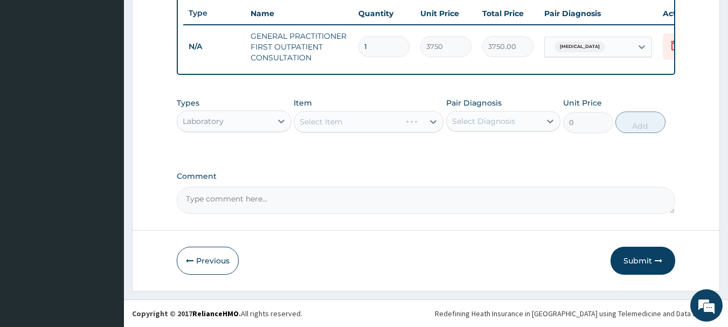
click at [379, 115] on div "Select Item" at bounding box center [369, 122] width 150 height 22
click at [484, 124] on div "Select Diagnosis" at bounding box center [483, 121] width 63 height 11
click at [491, 147] on label "Malaria" at bounding box center [497, 147] width 67 height 11
checkbox input "true"
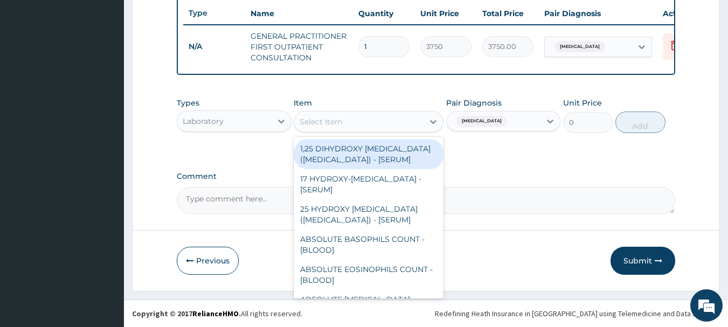
click at [332, 117] on div "Select Item" at bounding box center [321, 121] width 43 height 11
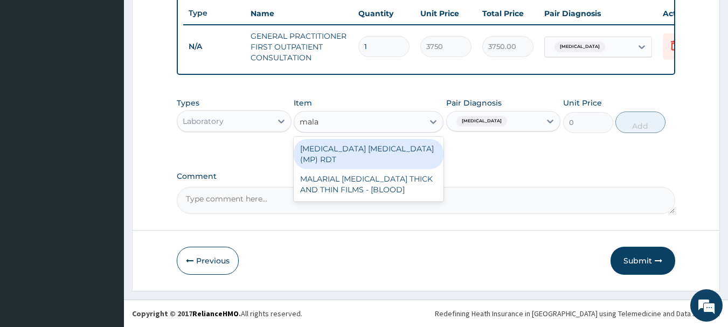
type input "malar"
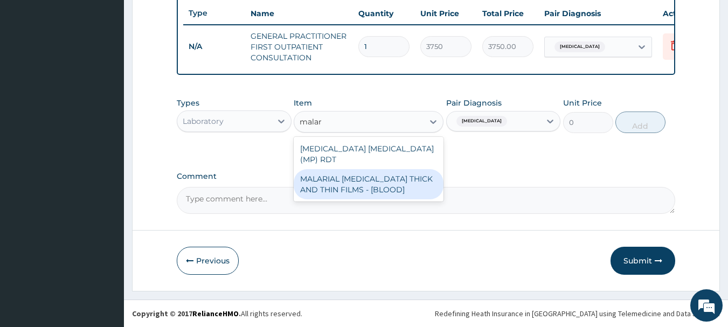
click at [395, 177] on div "MALARIAL PARASITE THICK AND THIN FILMS - [BLOOD]" at bounding box center [369, 184] width 150 height 30
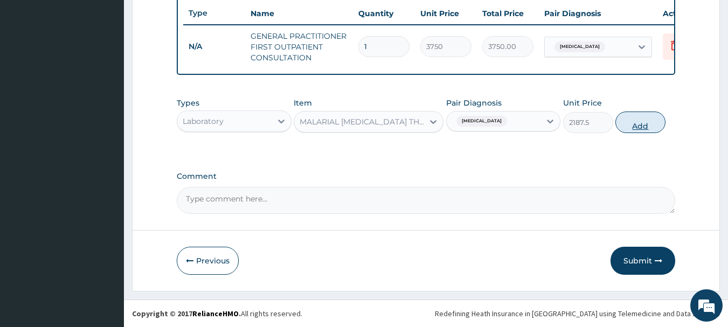
click at [634, 119] on button "Add" at bounding box center [640, 123] width 50 height 22
type input "0"
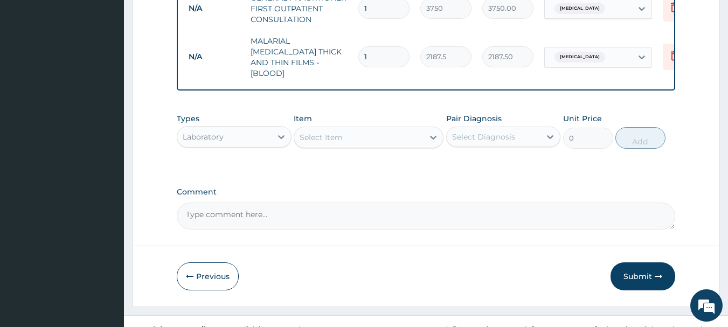
scroll to position [456, 0]
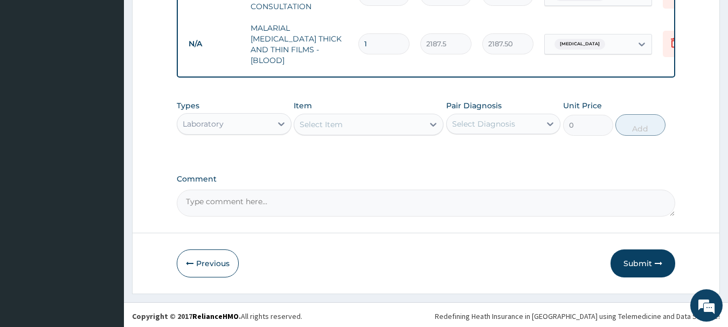
click at [346, 127] on div "Select Item" at bounding box center [358, 124] width 129 height 17
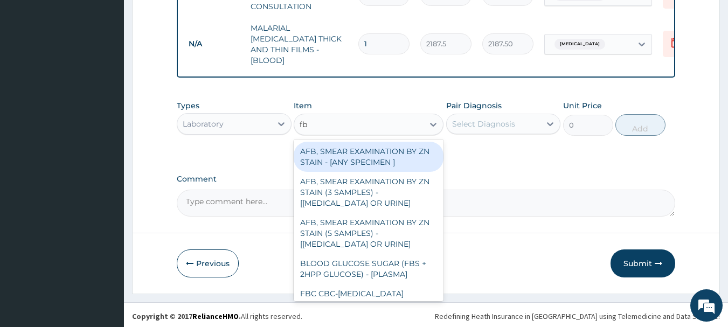
type input "fbc"
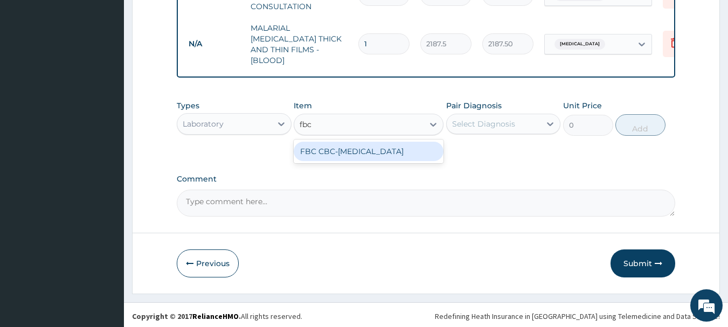
click at [382, 153] on div "FBC CBC-COMPLETE BLOOD COUNT" at bounding box center [369, 151] width 150 height 19
type input "2500"
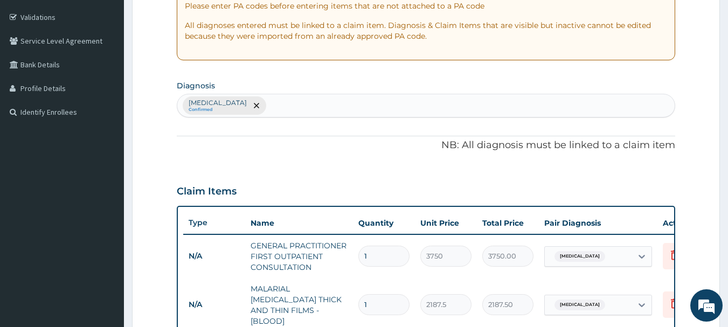
scroll to position [133, 0]
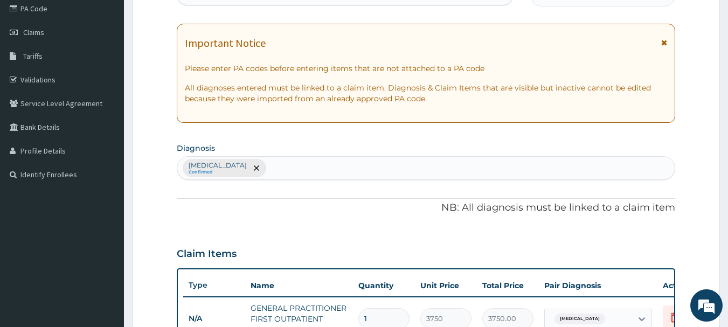
click at [268, 167] on div "Malaria Confirmed" at bounding box center [426, 168] width 498 height 23
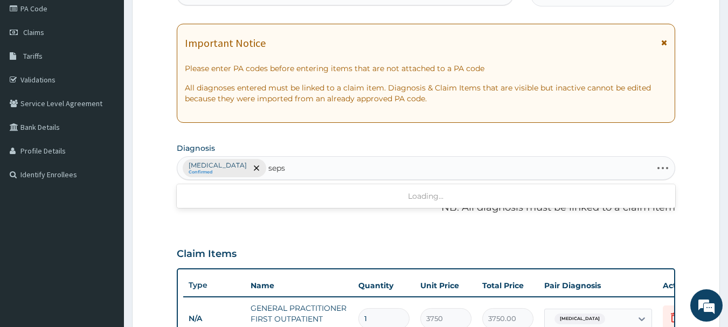
type input "sepsi"
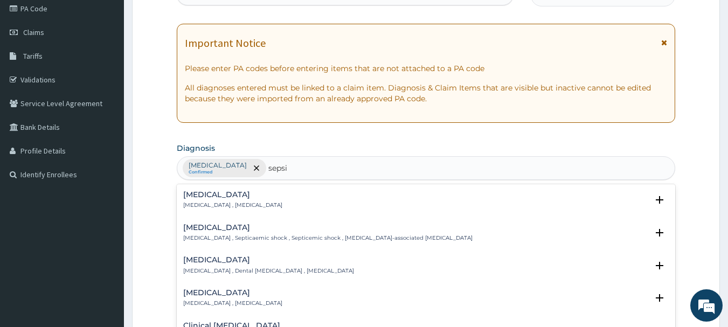
click at [240, 195] on h4 "Sepsis" at bounding box center [232, 195] width 99 height 8
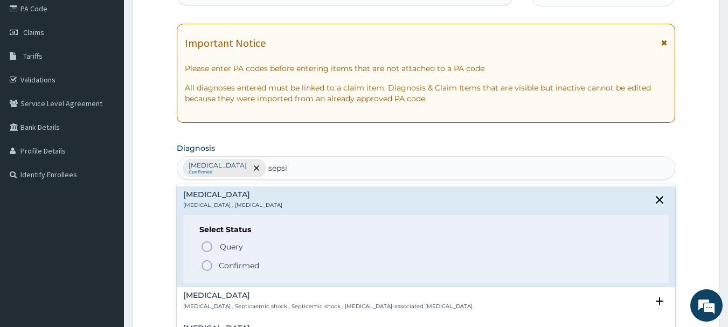
click at [207, 268] on icon "status option filled" at bounding box center [206, 265] width 13 height 13
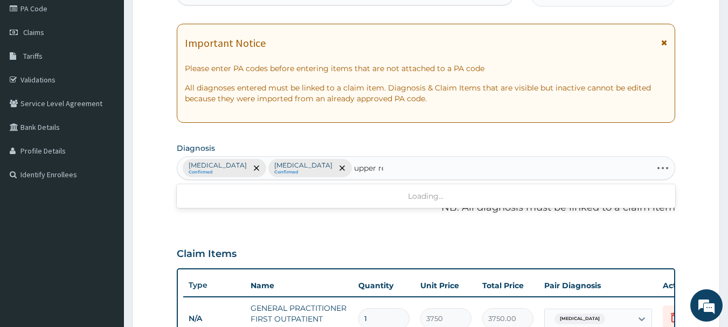
type input "upper res"
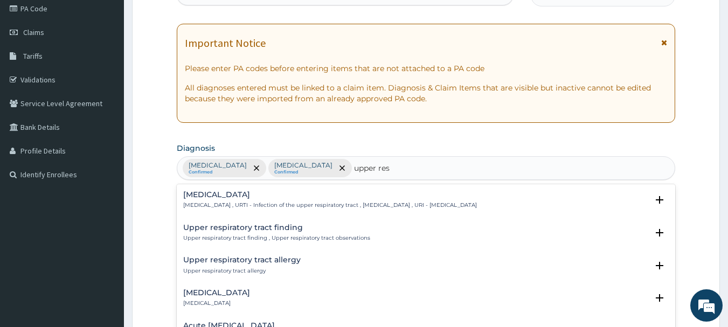
click at [246, 202] on p "Upper respiratory infection , URTI - Infection of the upper respiratory tract ,…" at bounding box center [330, 206] width 294 height 8
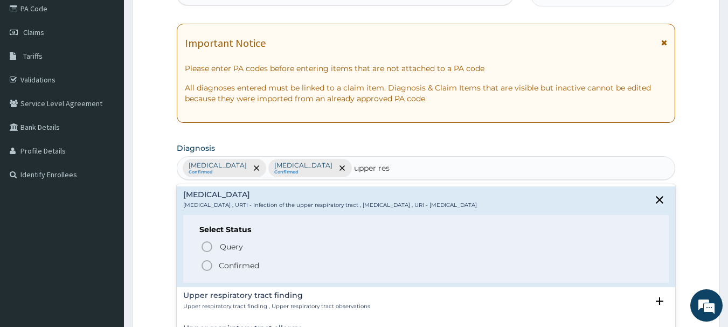
click at [206, 266] on icon "status option filled" at bounding box center [206, 265] width 13 height 13
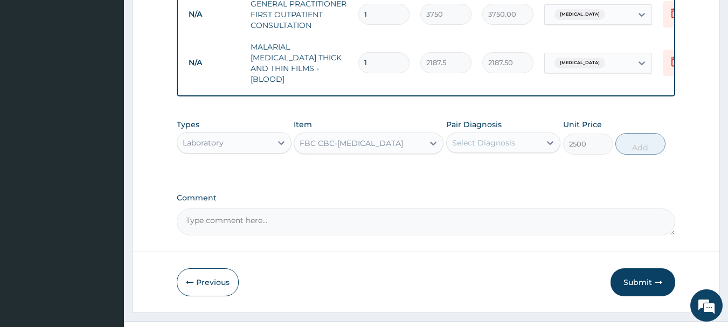
scroll to position [456, 0]
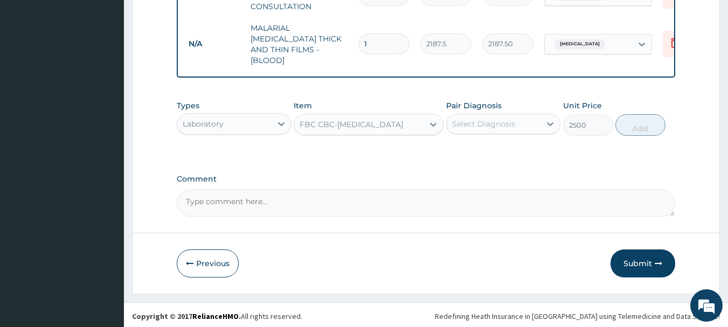
click at [523, 126] on div "Select Diagnosis" at bounding box center [494, 123] width 94 height 17
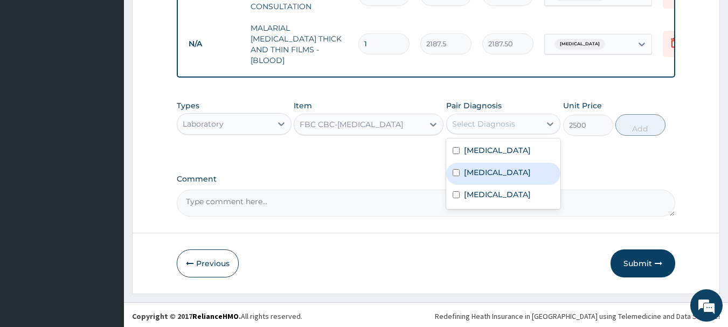
click at [496, 170] on div "Sepsis" at bounding box center [503, 174] width 115 height 22
checkbox input "true"
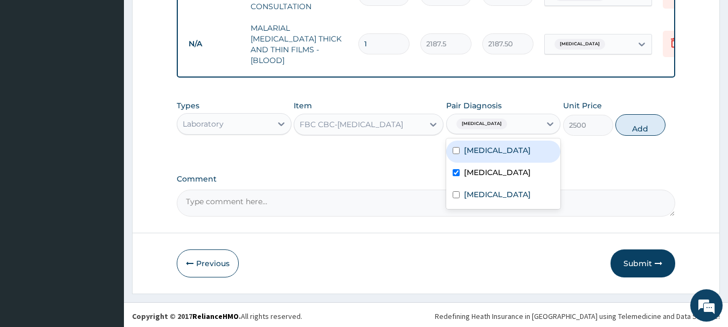
click at [636, 120] on button "Add" at bounding box center [640, 125] width 50 height 22
type input "0"
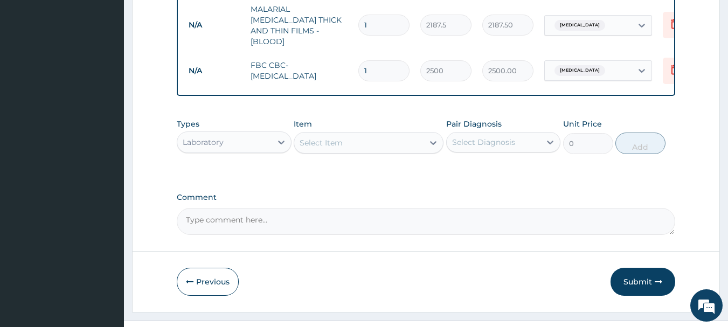
scroll to position [493, 0]
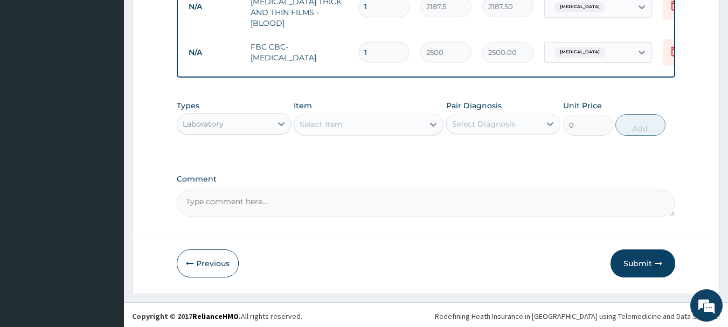
click at [252, 128] on div "Laboratory" at bounding box center [224, 123] width 94 height 17
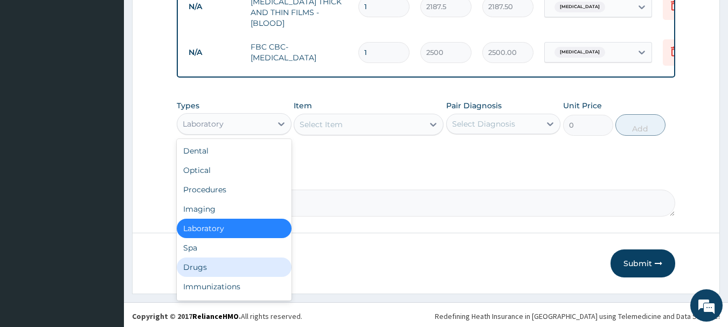
click at [212, 265] on div "Drugs" at bounding box center [234, 267] width 115 height 19
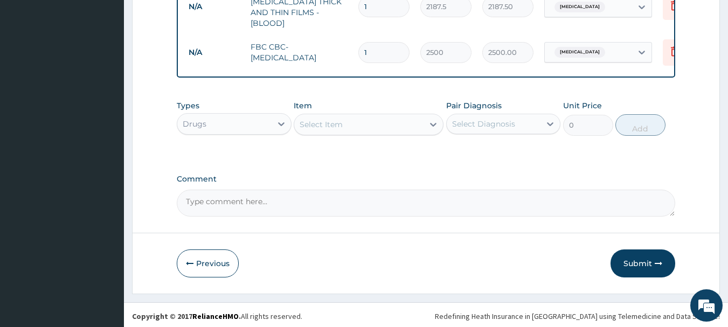
click at [391, 123] on div "Select Item" at bounding box center [358, 124] width 129 height 17
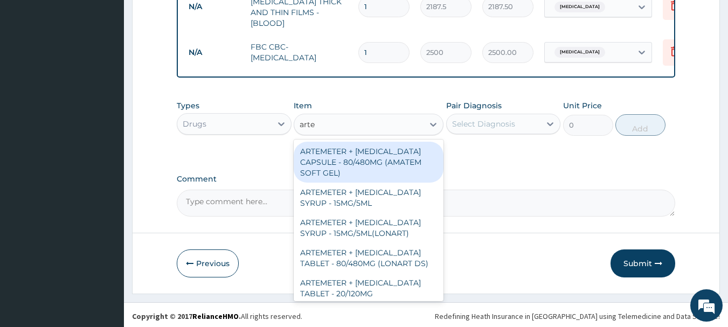
type input "artem"
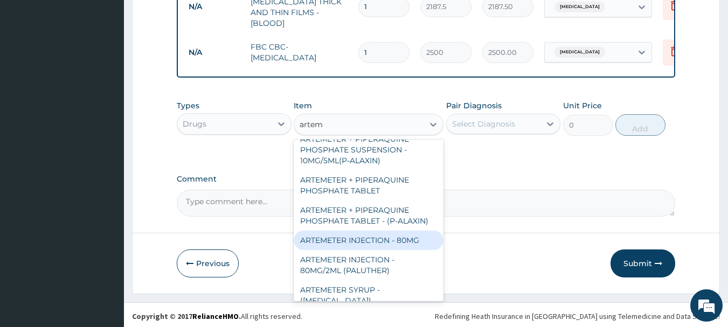
scroll to position [254, 0]
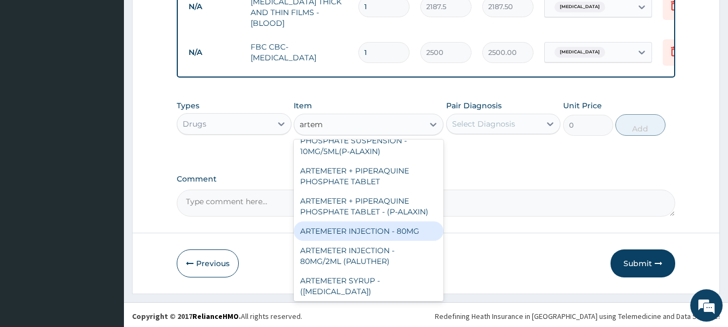
click at [387, 221] on div "ARTEMETER INJECTION - 80MG" at bounding box center [369, 230] width 150 height 19
type input "476"
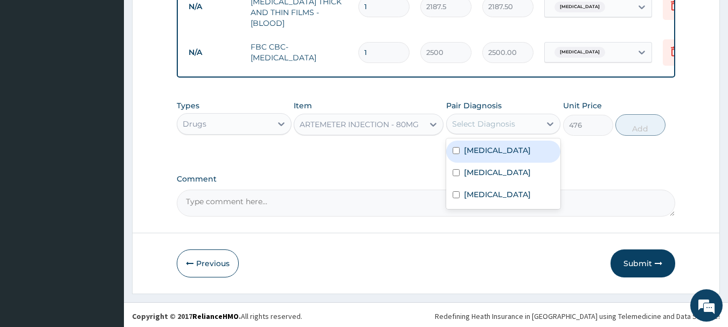
click at [509, 123] on div "Select Diagnosis" at bounding box center [483, 124] width 63 height 11
click at [508, 147] on div "Malaria" at bounding box center [503, 152] width 115 height 22
checkbox input "true"
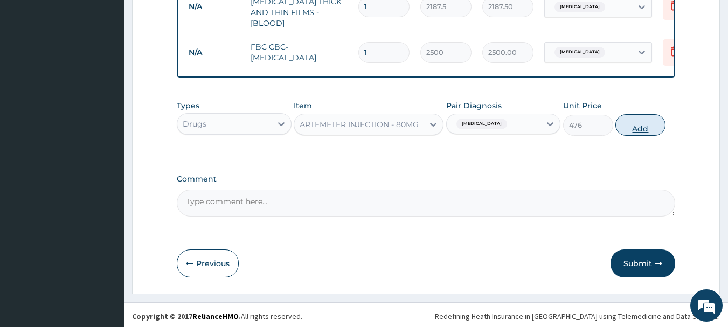
click at [630, 125] on button "Add" at bounding box center [640, 125] width 50 height 22
type input "0"
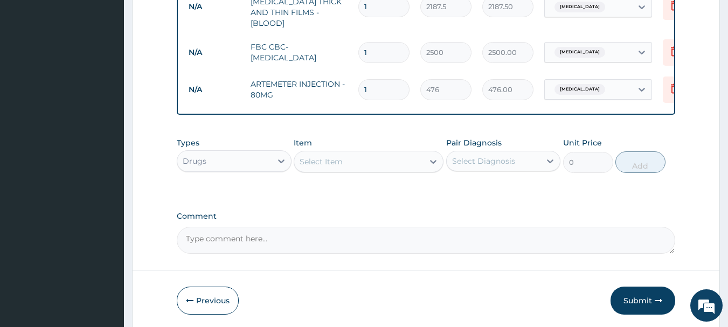
type input "0.00"
type input "2"
type input "952.00"
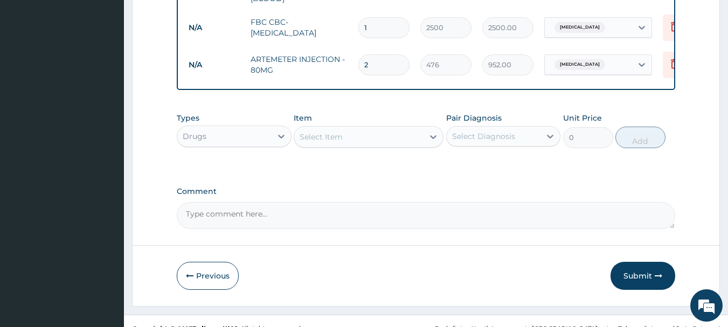
scroll to position [530, 0]
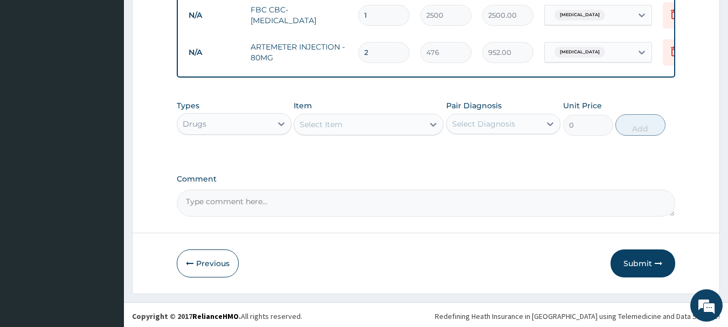
type input "2"
click at [373, 117] on div "Select Item" at bounding box center [358, 124] width 129 height 17
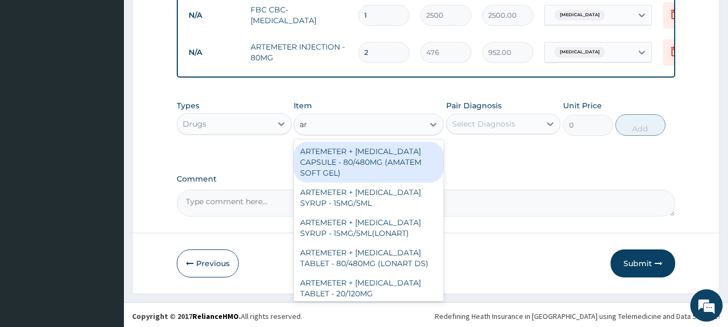
type input "a"
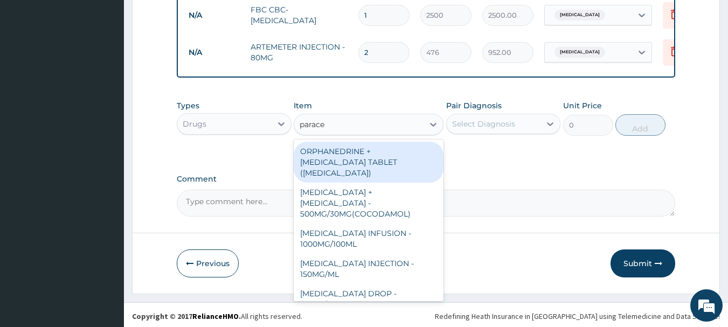
type input "paracet"
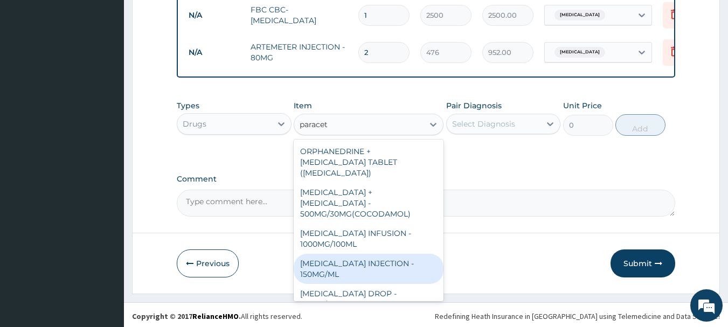
click at [366, 256] on div "PARACETAMOL INJECTION - 150MG/ML" at bounding box center [369, 269] width 150 height 30
type input "560"
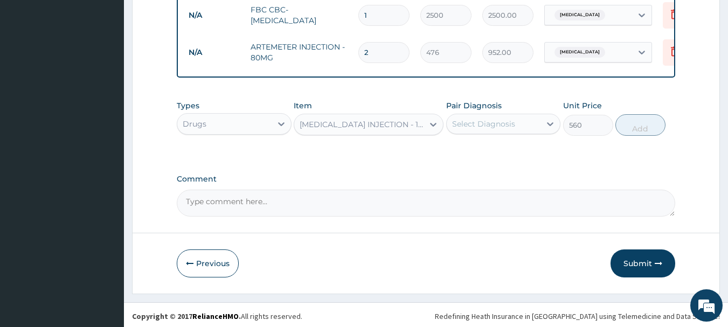
click at [522, 124] on div "Select Diagnosis" at bounding box center [494, 123] width 94 height 17
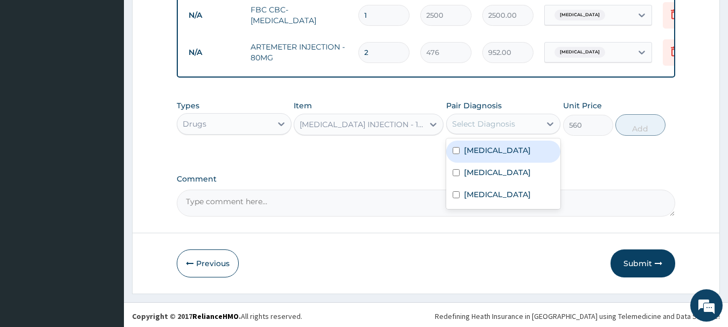
click at [524, 149] on div "Malaria" at bounding box center [503, 152] width 115 height 22
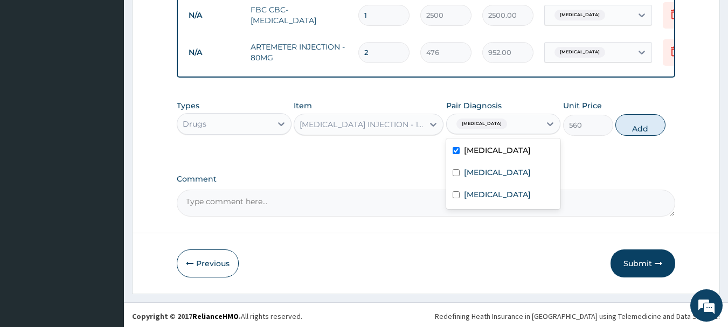
checkbox input "true"
click at [640, 130] on button "Add" at bounding box center [640, 125] width 50 height 22
type input "0"
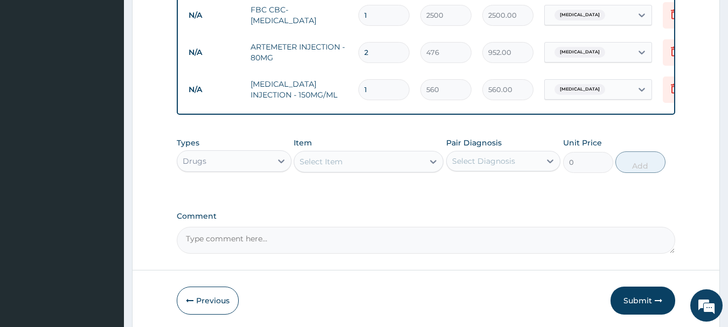
click at [368, 155] on div "Select Item" at bounding box center [358, 161] width 129 height 17
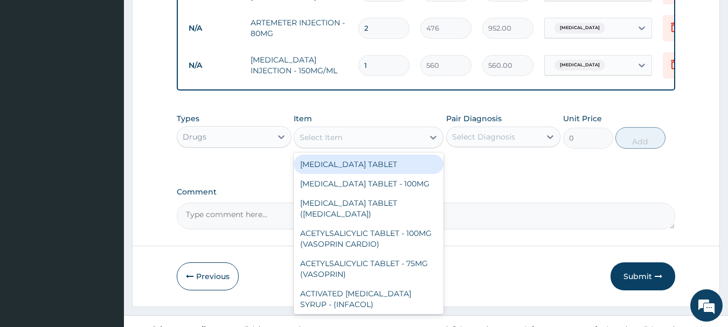
scroll to position [567, 0]
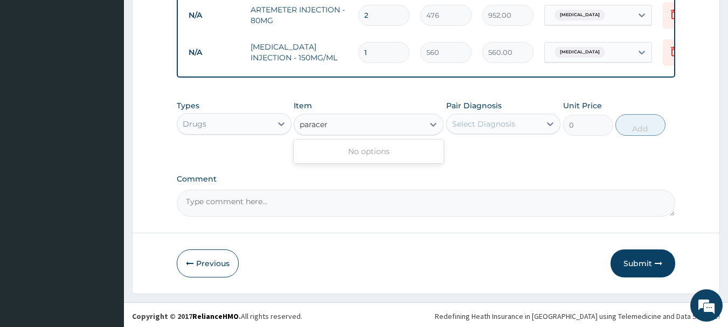
type input "parace"
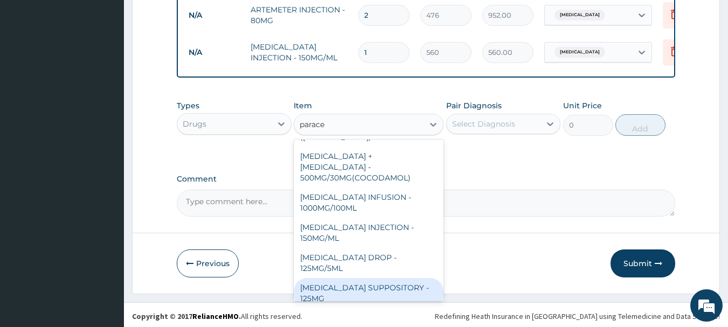
scroll to position [54, 0]
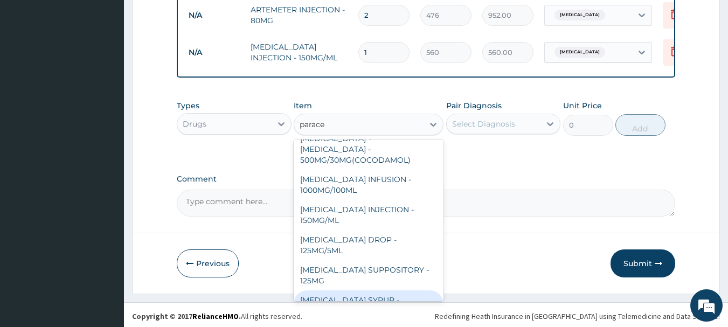
drag, startPoint x: 383, startPoint y: 287, endPoint x: 401, endPoint y: 266, distance: 27.9
click at [383, 290] on div "PARACETAMOL SYRUP - 125MG/5ML" at bounding box center [369, 305] width 150 height 30
type input "840"
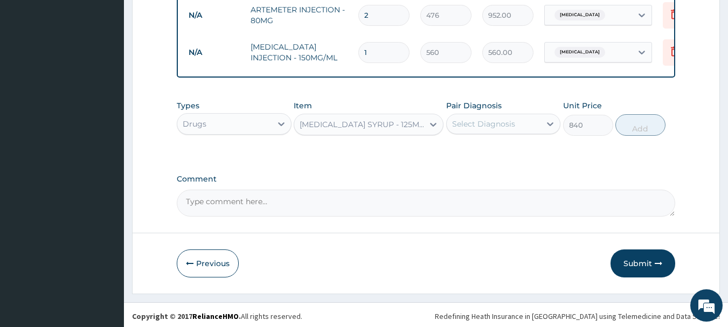
click at [495, 128] on div "Select Diagnosis" at bounding box center [494, 123] width 94 height 17
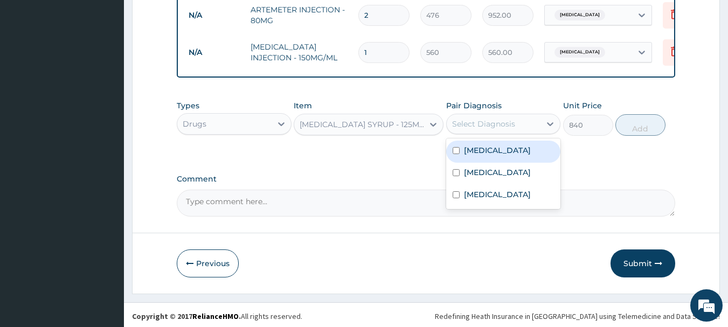
click at [489, 158] on div "Malaria" at bounding box center [503, 152] width 115 height 22
checkbox input "true"
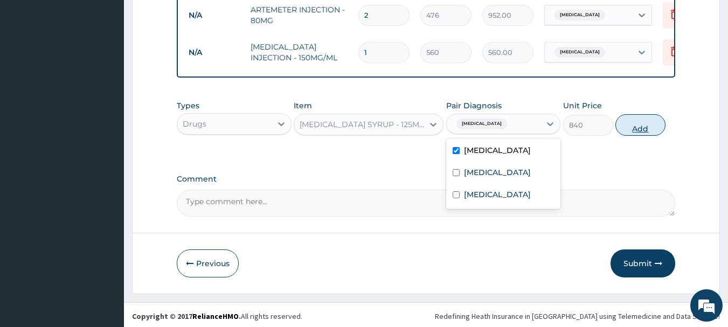
click at [657, 116] on button "Add" at bounding box center [640, 125] width 50 height 22
type input "0"
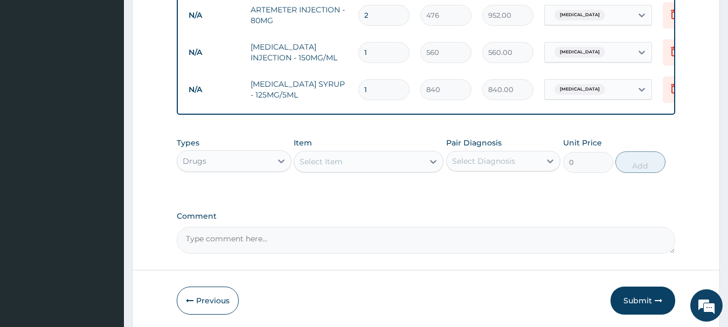
type input "0"
type input "0.00"
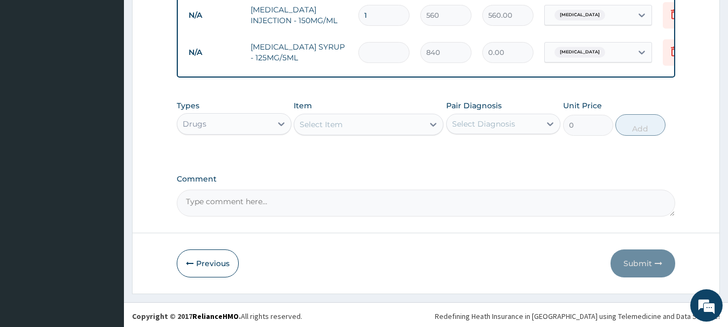
type input "1"
type input "840.00"
click at [348, 125] on div "Select Item" at bounding box center [358, 124] width 129 height 17
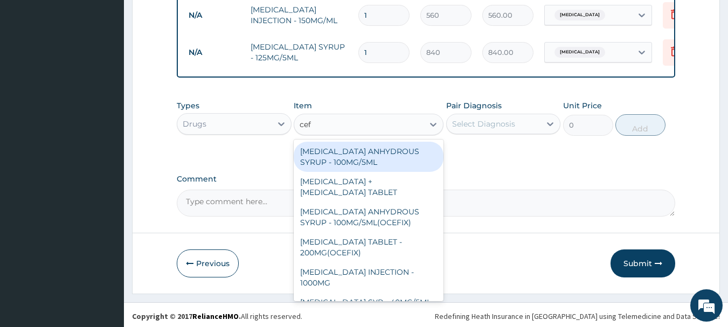
type input "cefu"
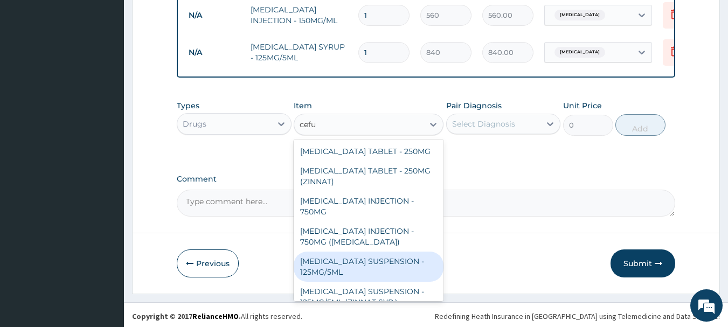
click at [389, 273] on div "CEFUROXIME SUSPENSION - 125MG/5ML" at bounding box center [369, 267] width 150 height 30
type input "3920"
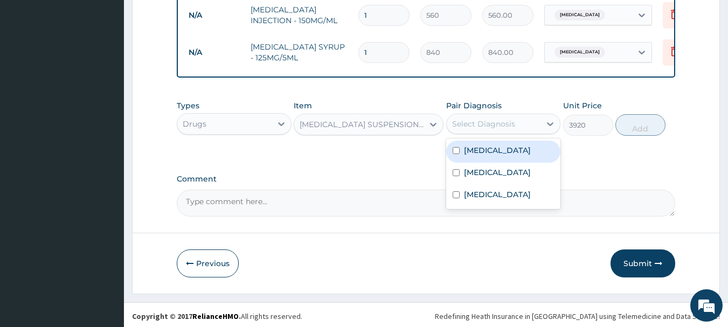
click at [538, 128] on div "Select Diagnosis" at bounding box center [494, 123] width 94 height 17
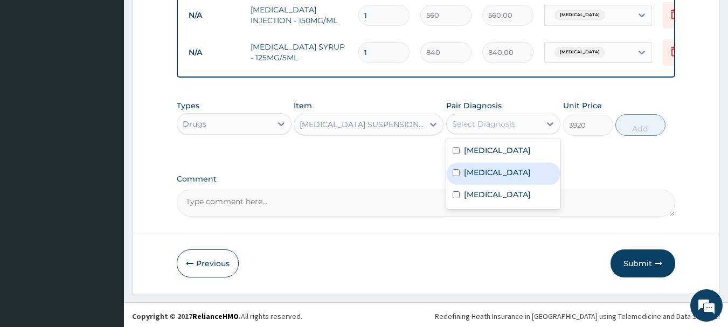
click at [508, 175] on div "Sepsis" at bounding box center [503, 174] width 115 height 22
checkbox input "true"
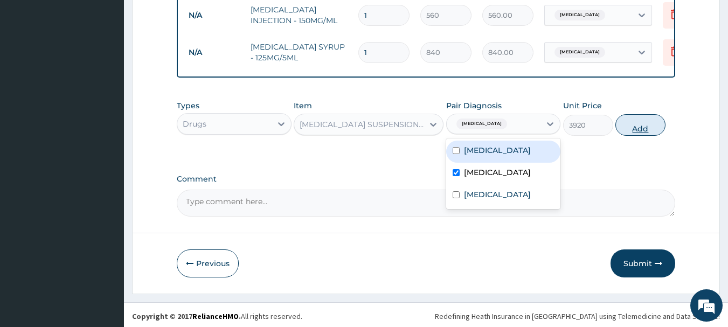
click at [628, 125] on button "Add" at bounding box center [640, 125] width 50 height 22
type input "0"
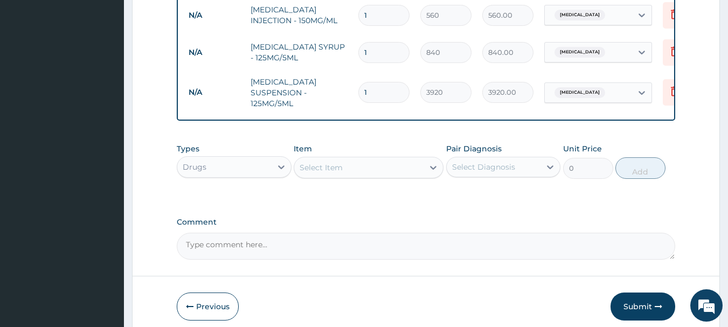
click at [318, 169] on div "Select Item" at bounding box center [321, 167] width 43 height 11
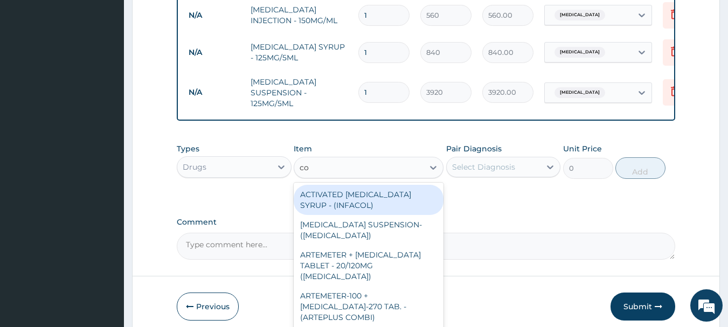
type input "cou"
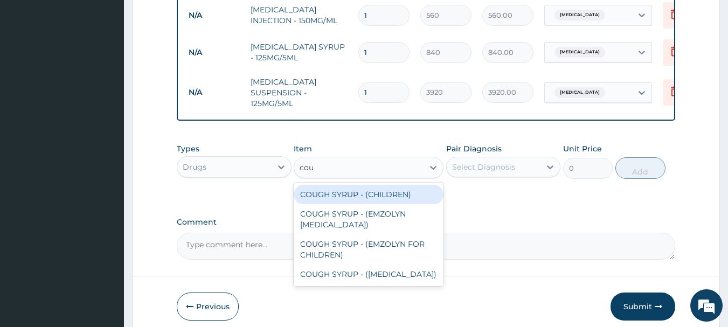
click at [356, 189] on div "COUGH SYRUP - (CHILDREN)" at bounding box center [369, 194] width 150 height 19
type input "1120"
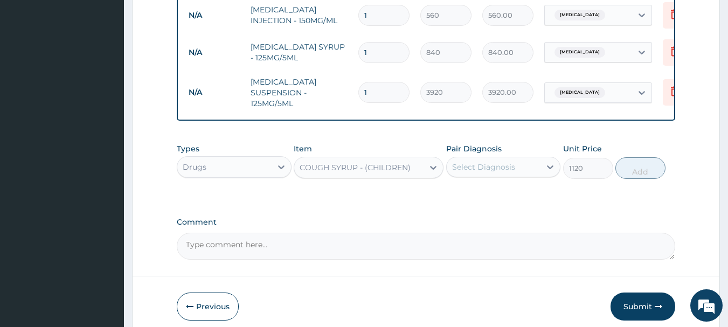
click at [513, 166] on div "Select Diagnosis" at bounding box center [483, 167] width 63 height 11
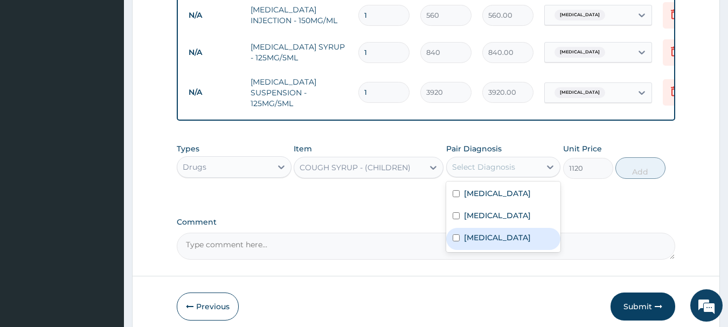
click at [508, 242] on label "Upper respiratory infection" at bounding box center [497, 237] width 67 height 11
checkbox input "true"
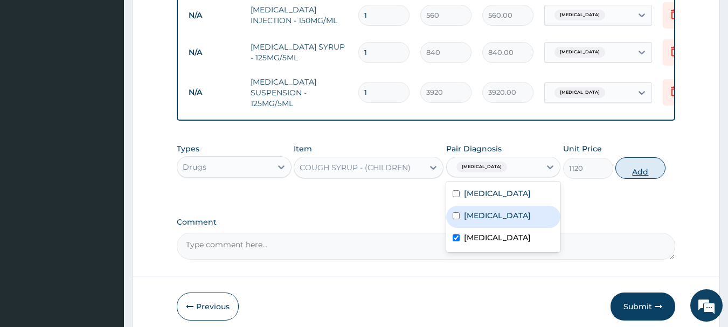
click at [635, 171] on button "Add" at bounding box center [640, 168] width 50 height 22
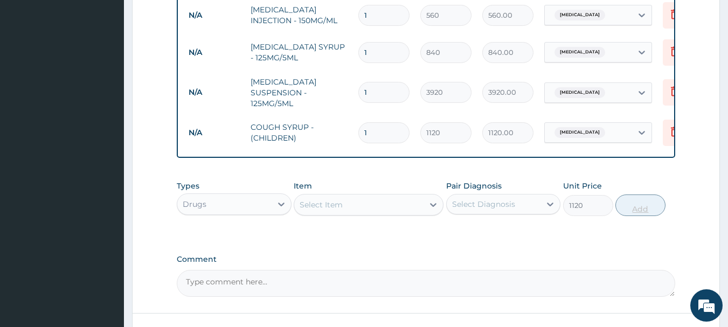
type input "0"
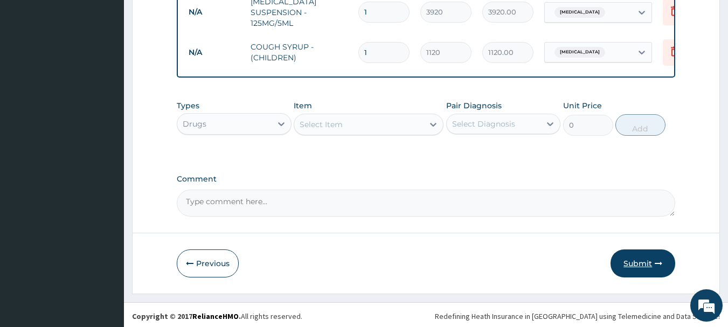
click at [650, 267] on button "Submit" at bounding box center [643, 263] width 65 height 28
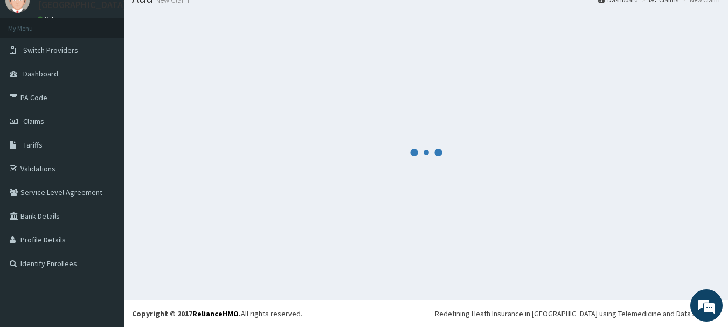
scroll to position [685, 0]
